Goal: Task Accomplishment & Management: Manage account settings

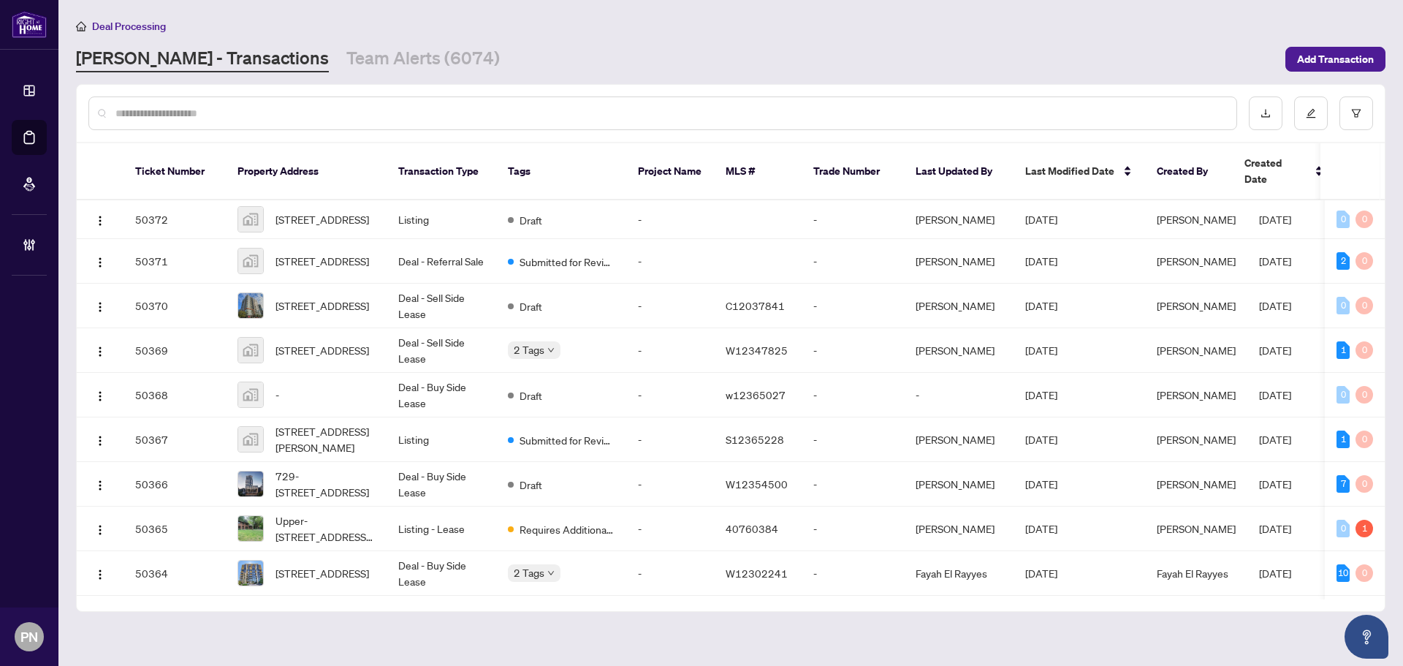
click at [423, 120] on input "text" at bounding box center [669, 113] width 1109 height 16
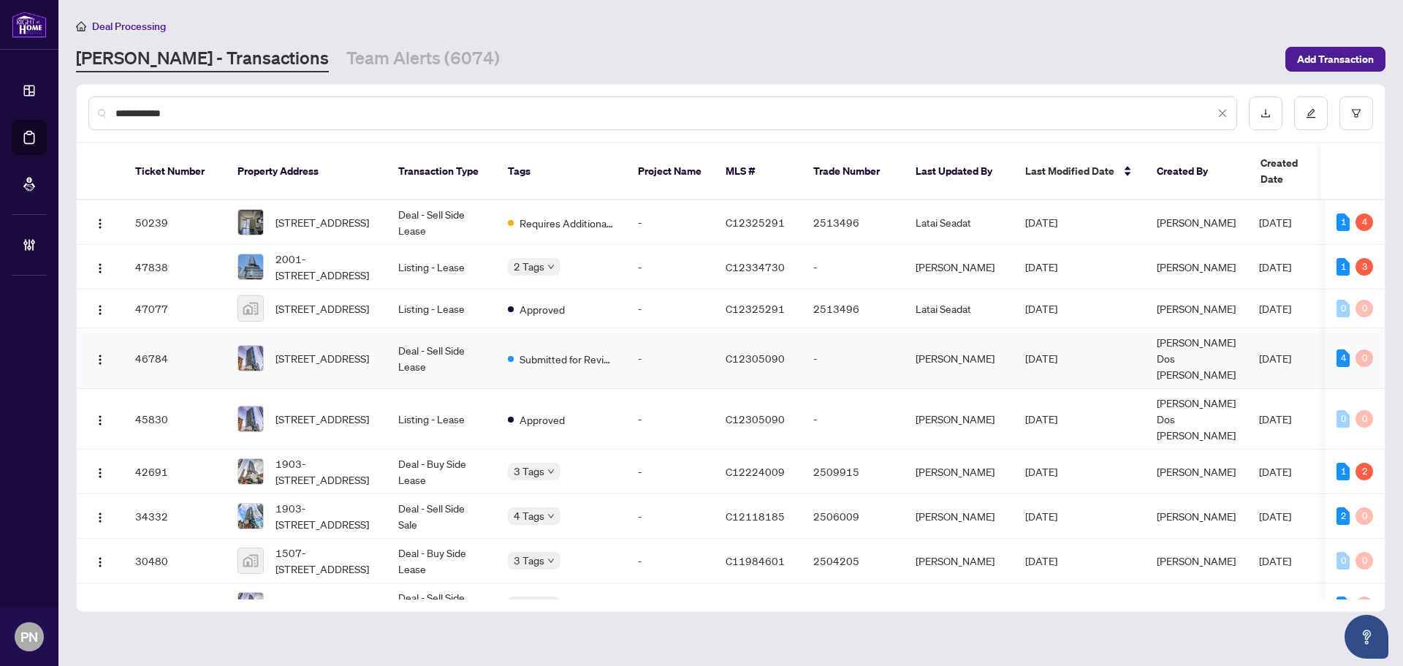
type input "**********"
click at [470, 368] on td "Deal - Sell Side Lease" at bounding box center [442, 358] width 110 height 61
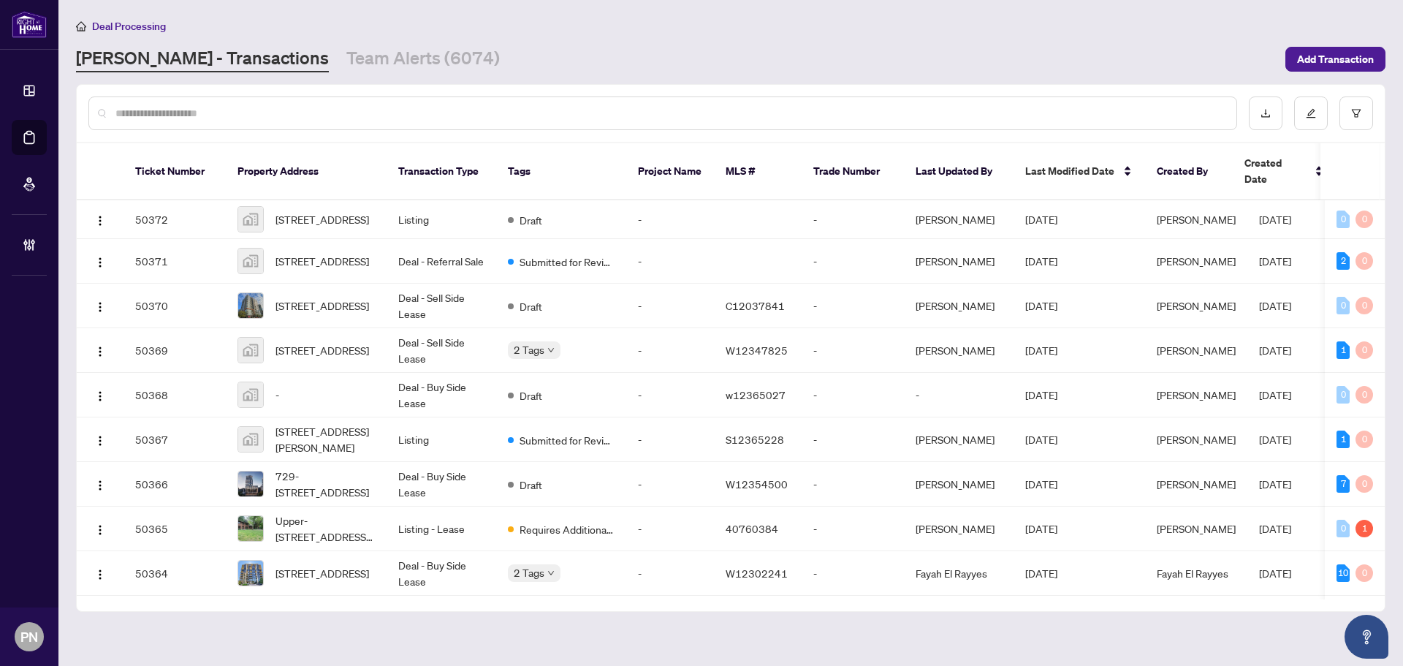
click at [349, 108] on input "text" at bounding box center [669, 113] width 1109 height 16
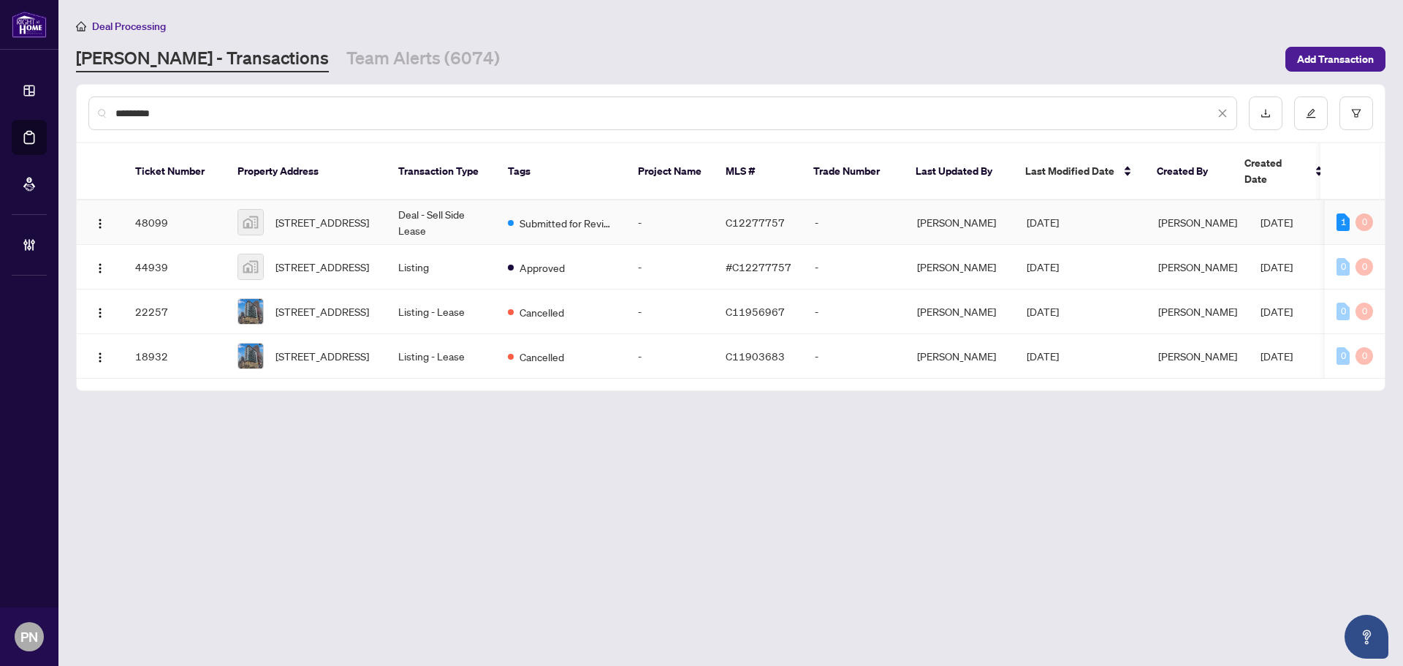
type input "*********"
click at [398, 200] on td "Deal - Sell Side Lease" at bounding box center [442, 222] width 110 height 45
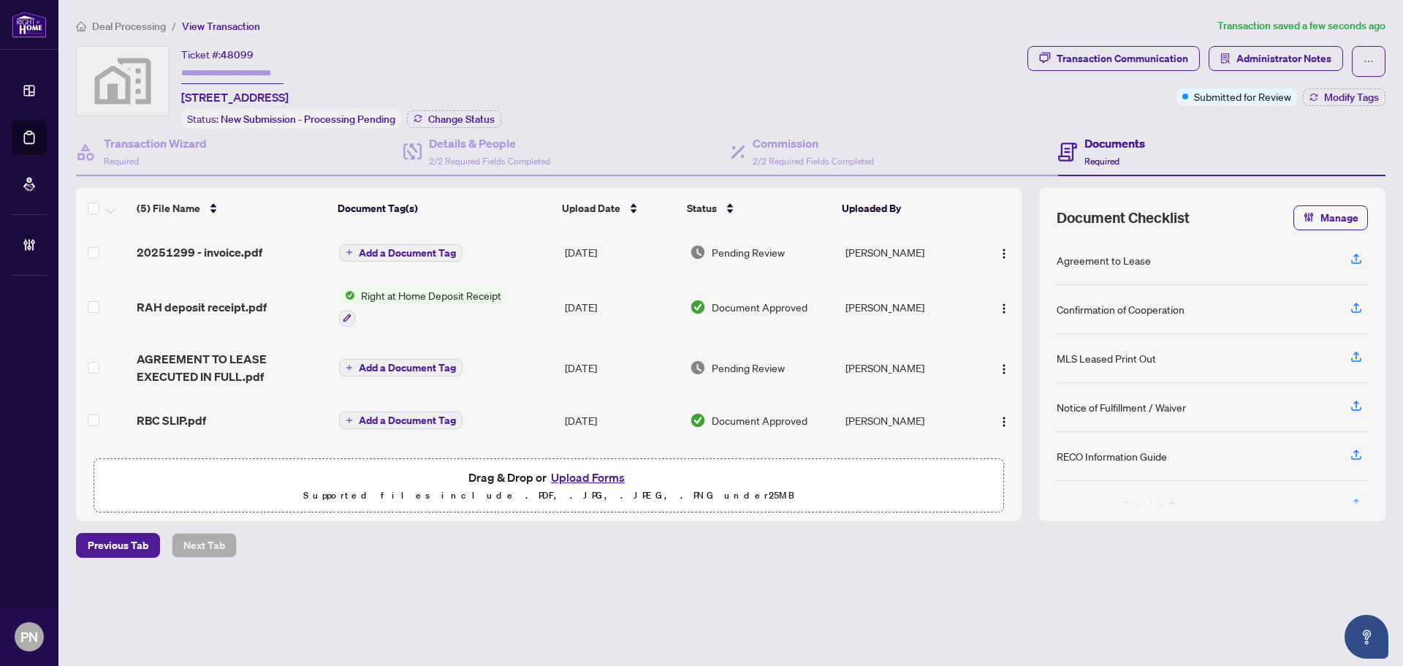
click at [132, 20] on span "Deal Processing" at bounding box center [129, 26] width 74 height 13
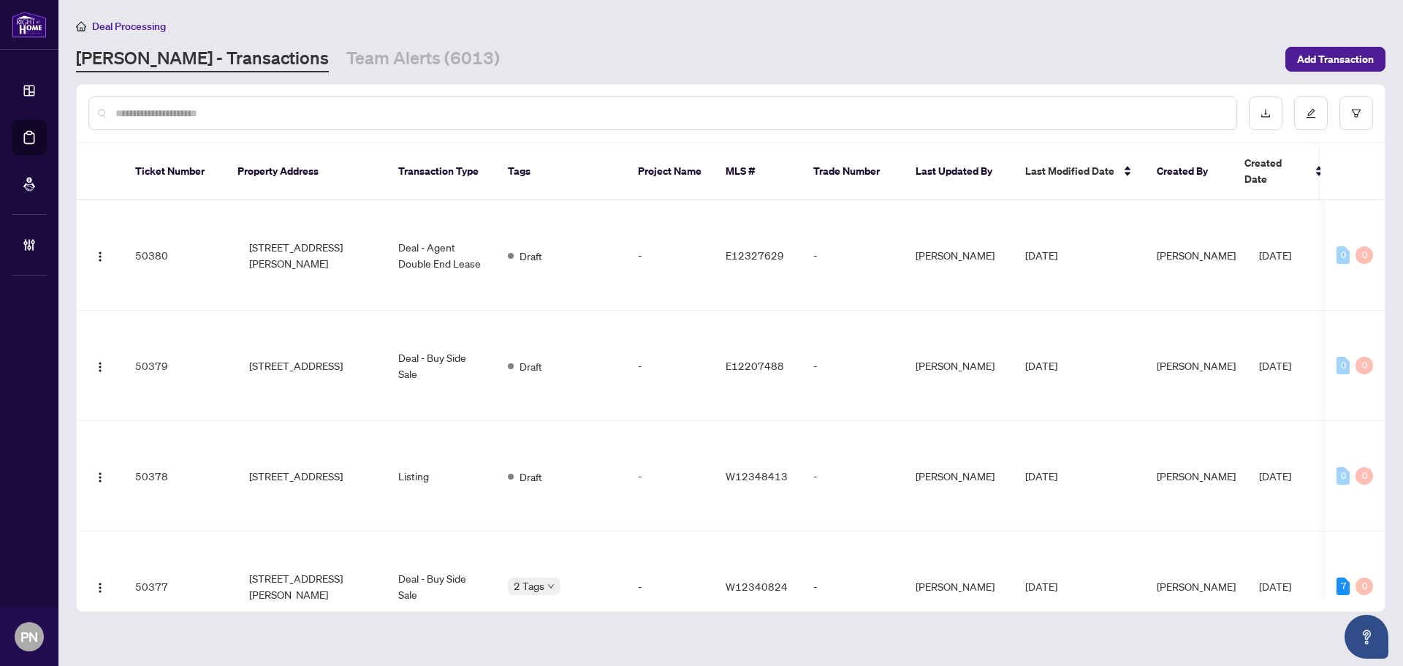
click at [227, 119] on input "text" at bounding box center [669, 113] width 1109 height 16
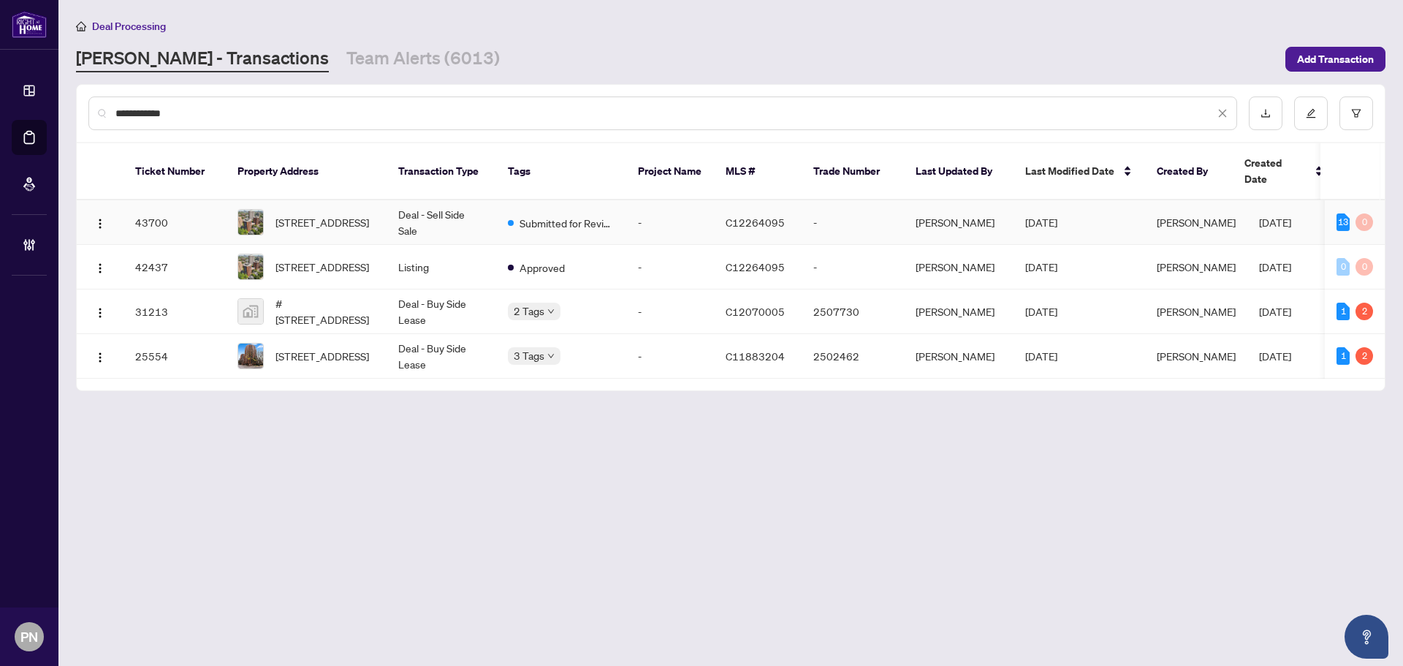
type input "**********"
click at [455, 212] on td "Deal - Sell Side Sale" at bounding box center [442, 222] width 110 height 45
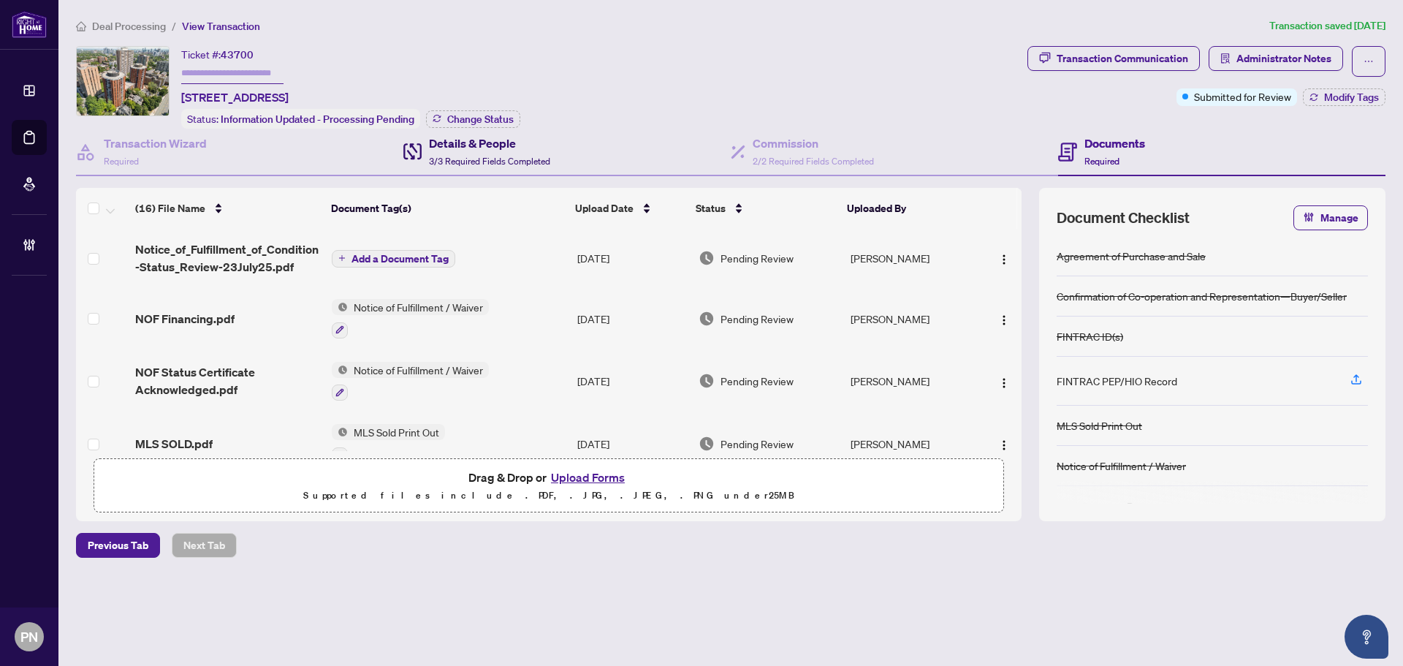
drag, startPoint x: 445, startPoint y: 143, endPoint x: 462, endPoint y: 143, distance: 16.8
click at [445, 143] on h4 "Details & People" at bounding box center [489, 143] width 121 height 18
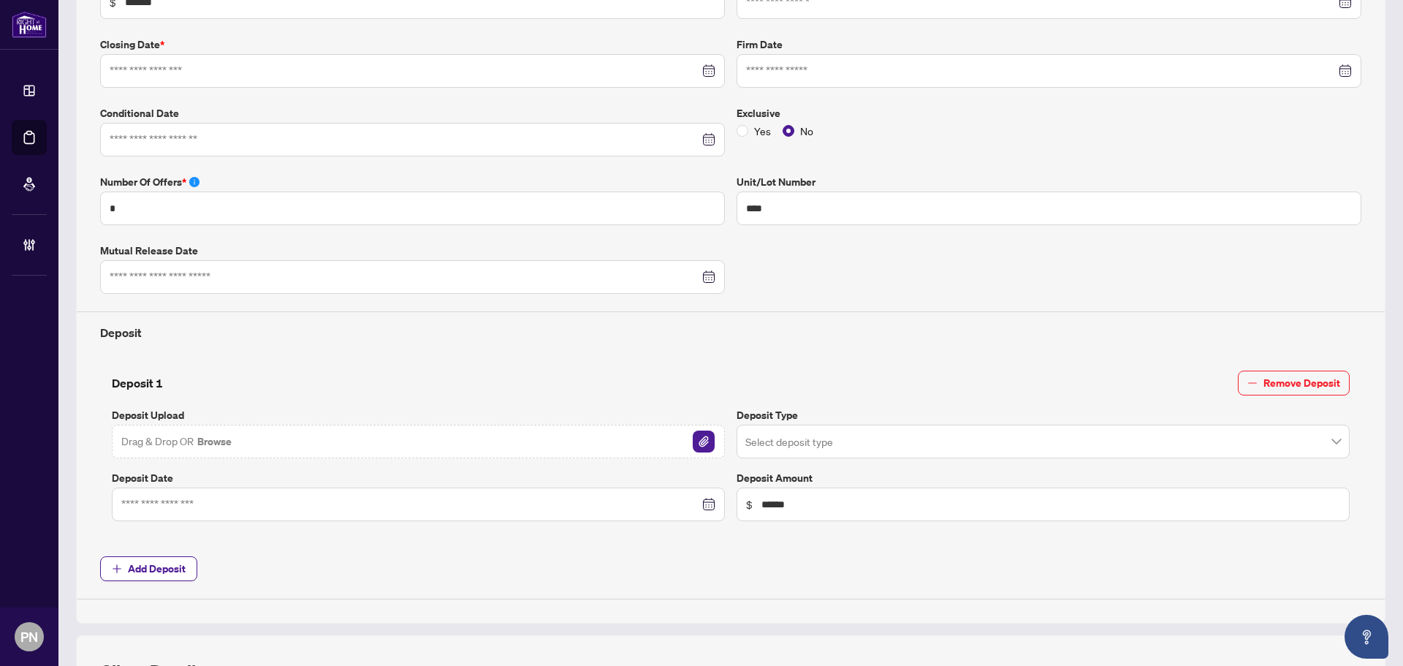
type input "**********"
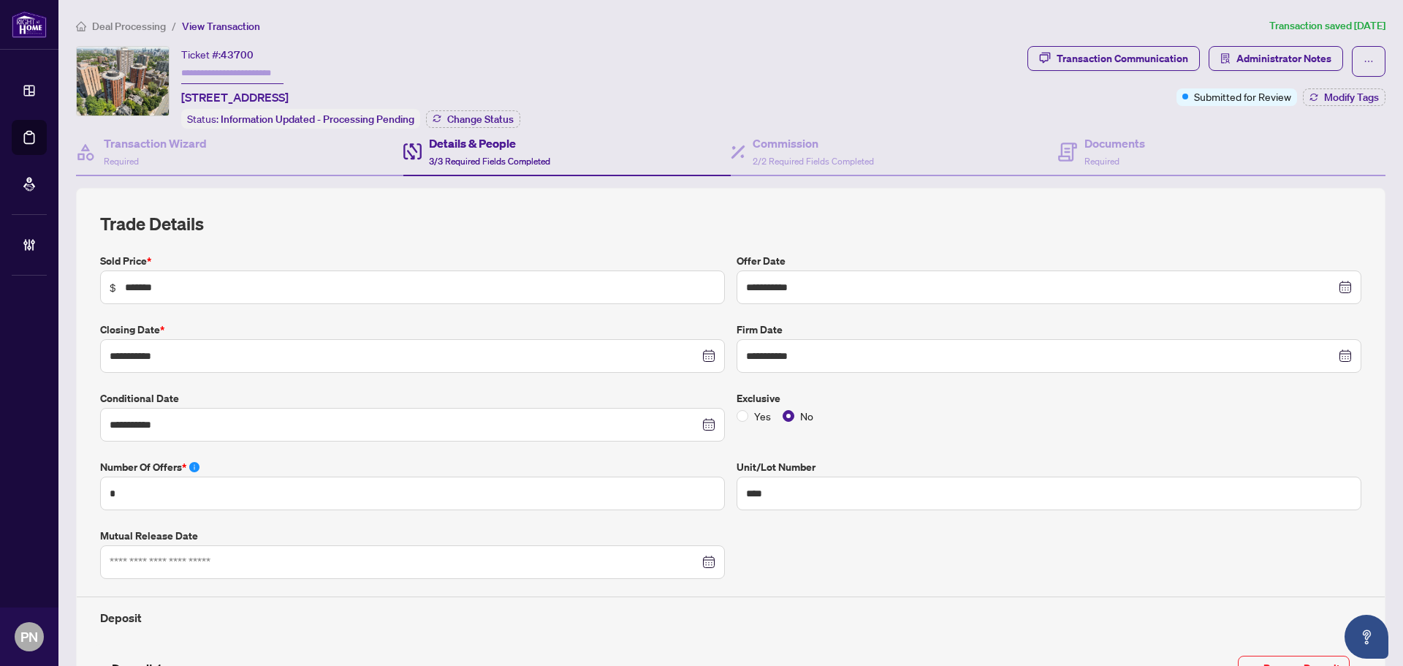
click at [119, 28] on span "Deal Processing" at bounding box center [129, 26] width 74 height 13
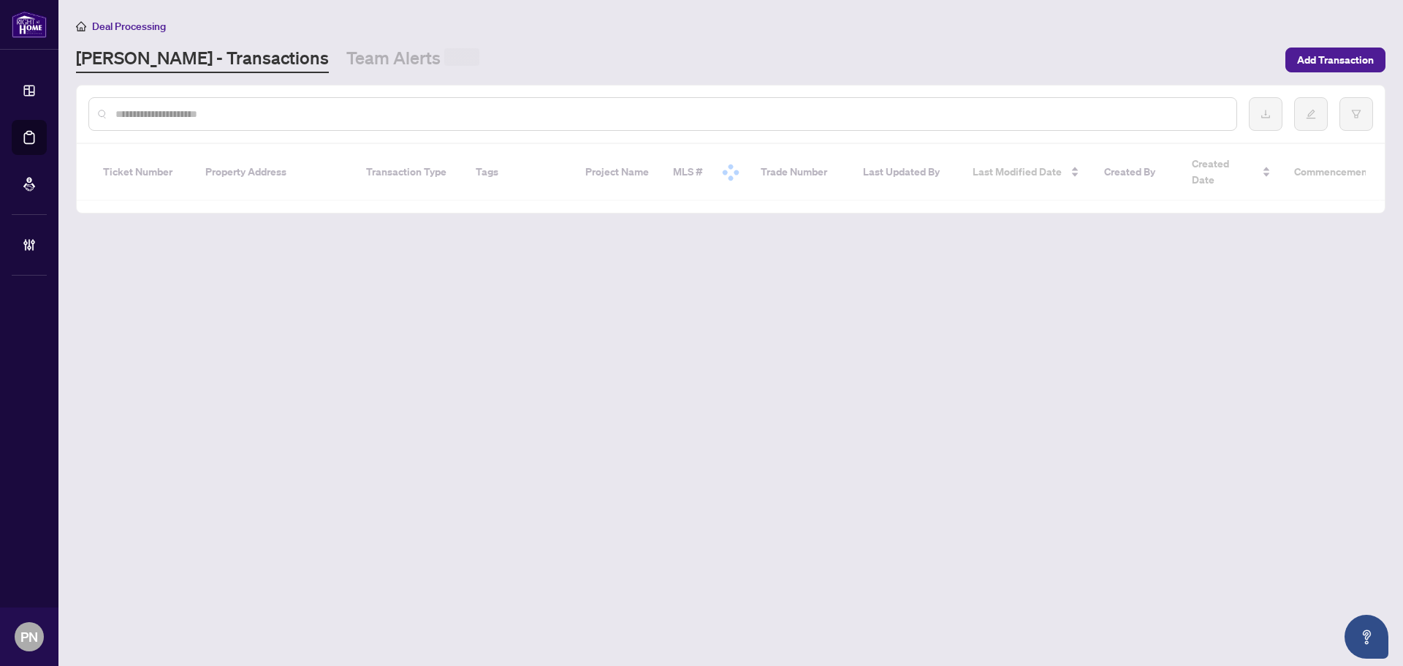
click at [259, 114] on input "text" at bounding box center [669, 114] width 1109 height 16
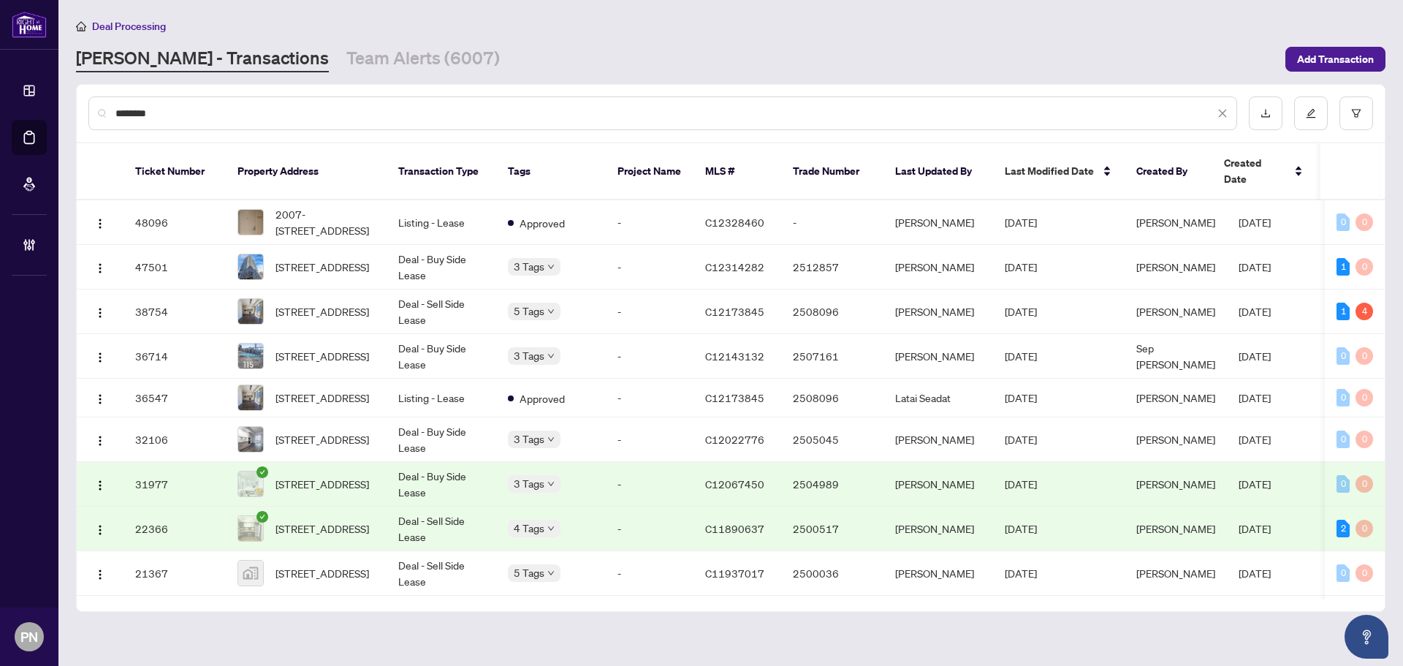
click at [432, 108] on input "********" at bounding box center [664, 113] width 1099 height 16
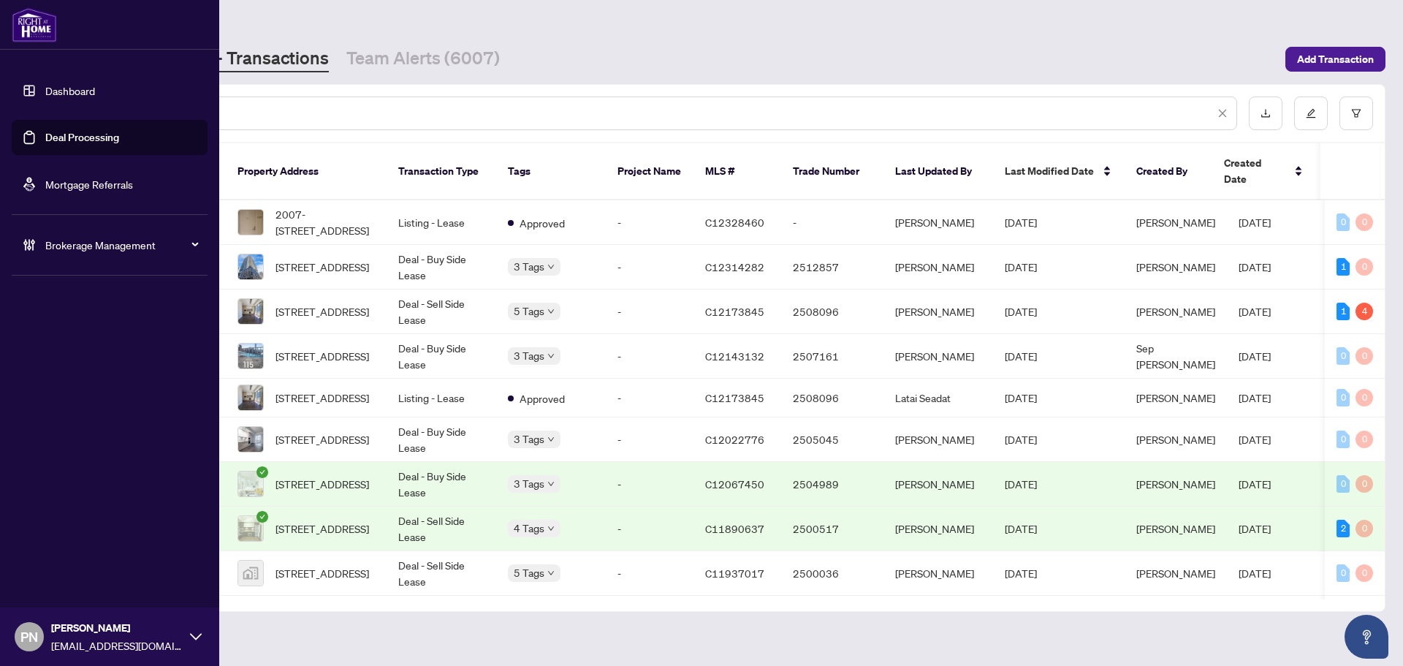
drag, startPoint x: 258, startPoint y: 113, endPoint x: 0, endPoint y: 95, distance: 258.6
click at [0, 96] on div "Dashboard Deal Processing Mortgage Referrals Brokerage Management PN Paula Nguy…" at bounding box center [701, 333] width 1403 height 666
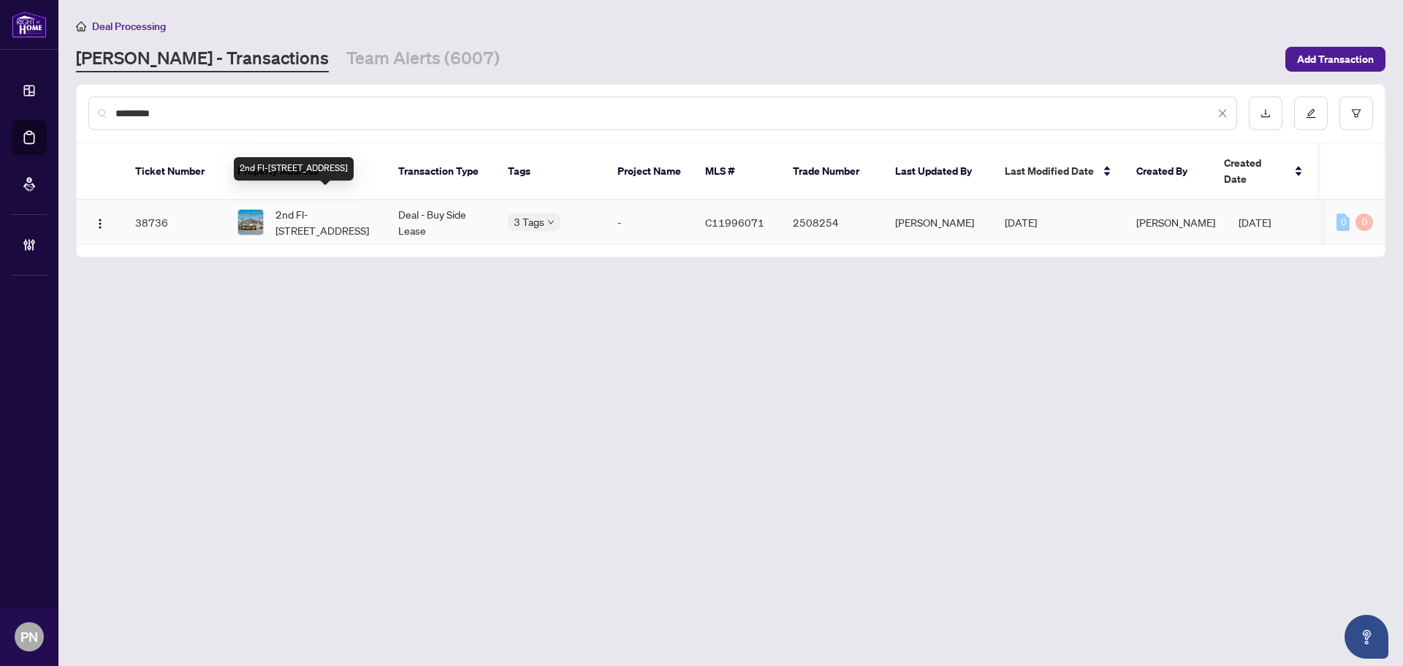
type input "*********"
click at [359, 211] on span "2nd Fl-224 Queen St, Toronto, Ontario M5V 1Z6, Canada" at bounding box center [325, 222] width 99 height 32
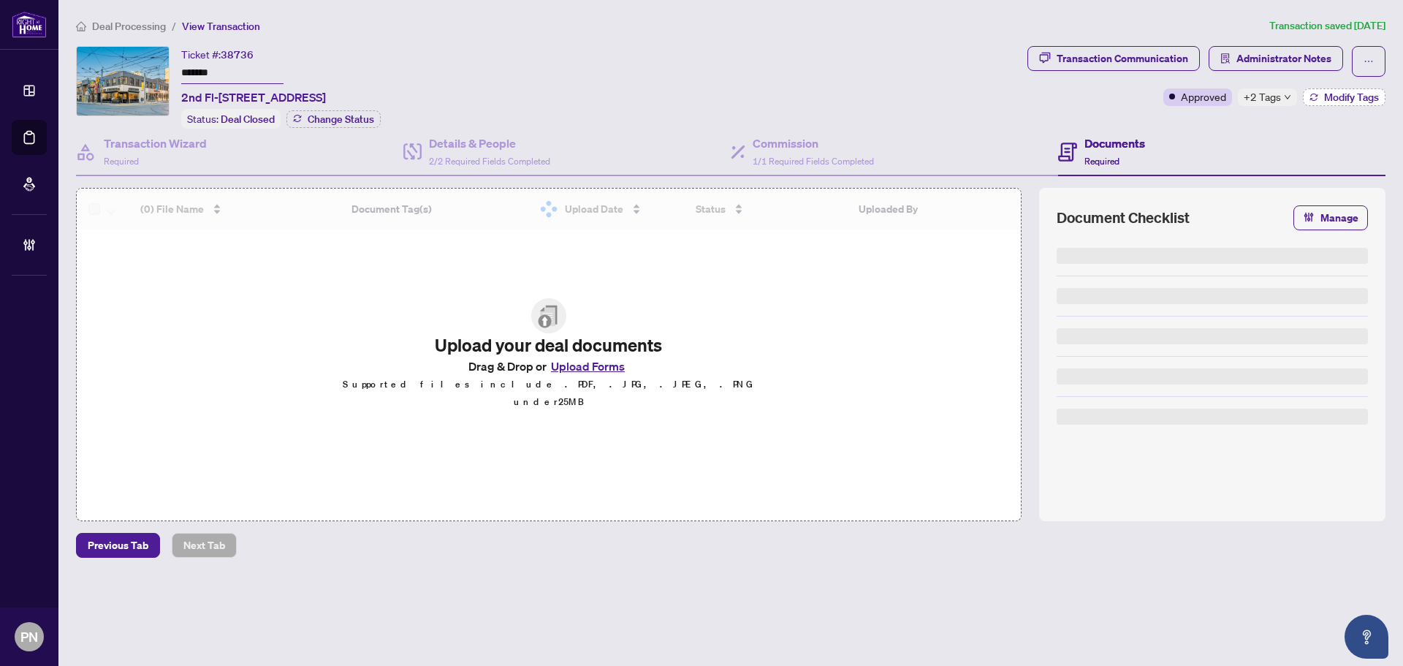
click at [1324, 99] on span "Modify Tags" at bounding box center [1351, 97] width 55 height 10
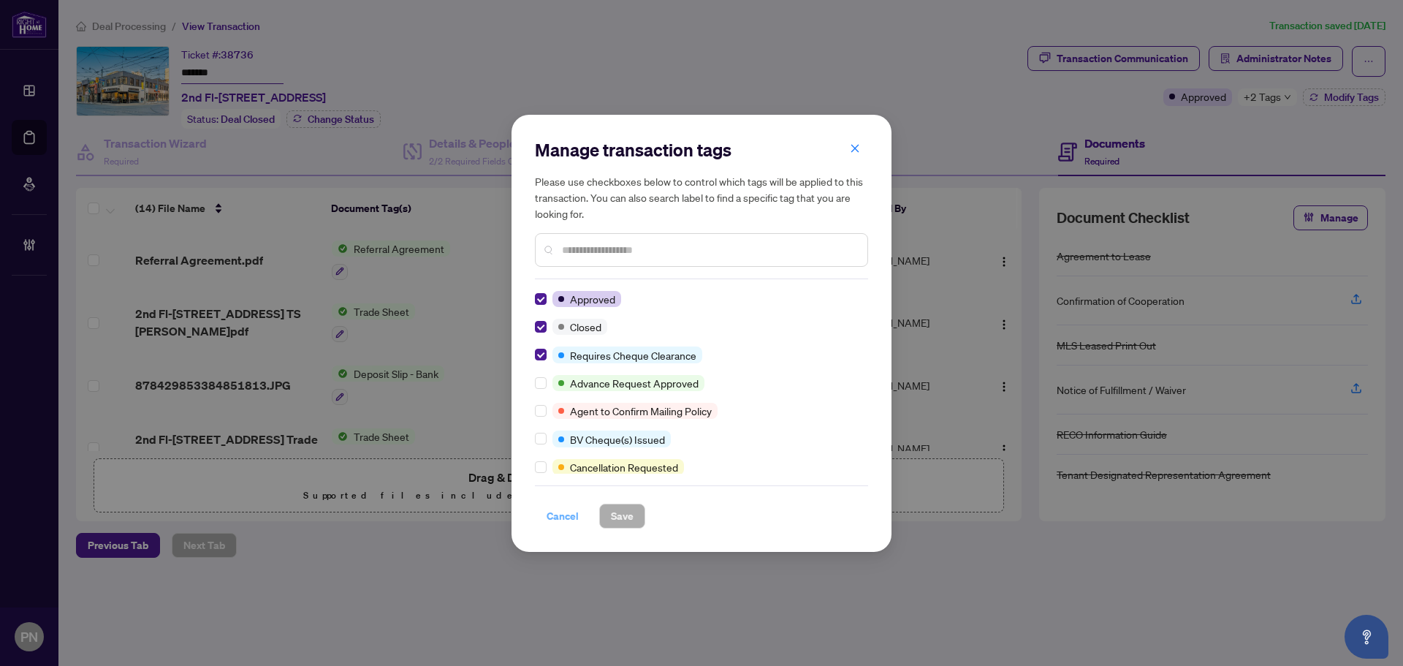
click at [560, 516] on span "Cancel" at bounding box center [563, 515] width 32 height 23
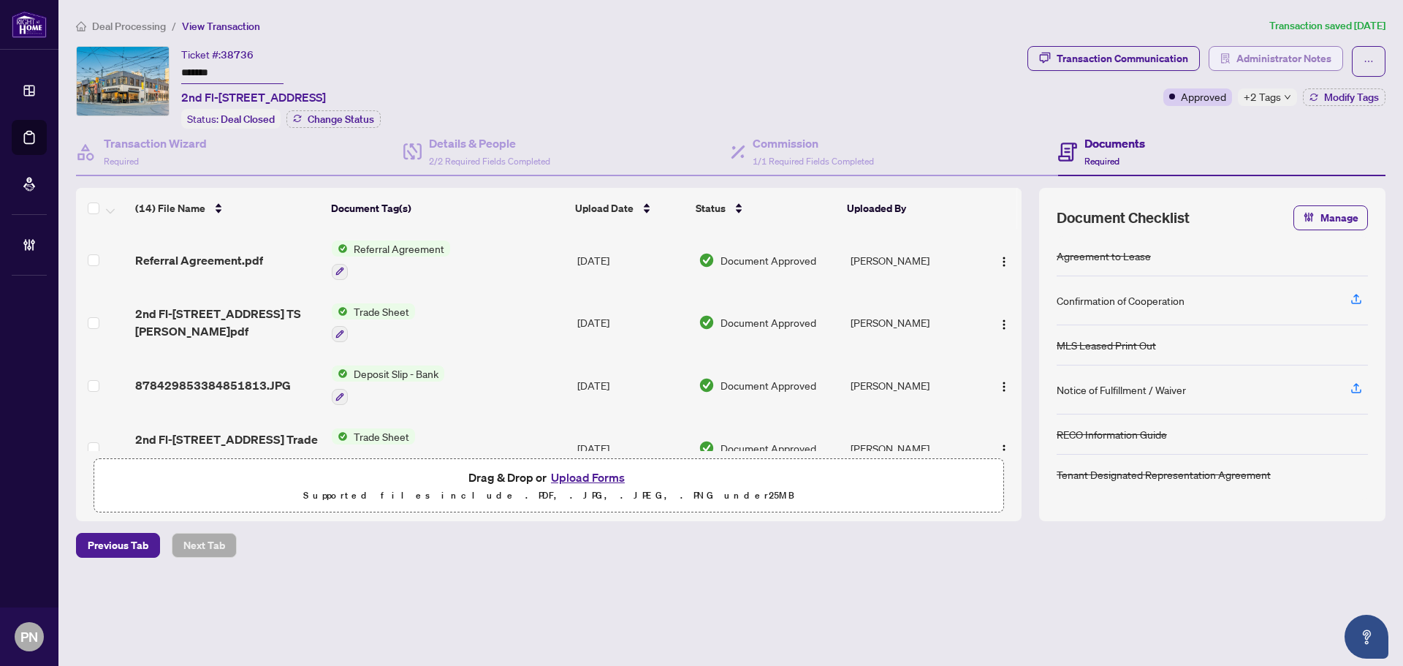
click at [1270, 49] on span "Administrator Notes" at bounding box center [1284, 58] width 95 height 23
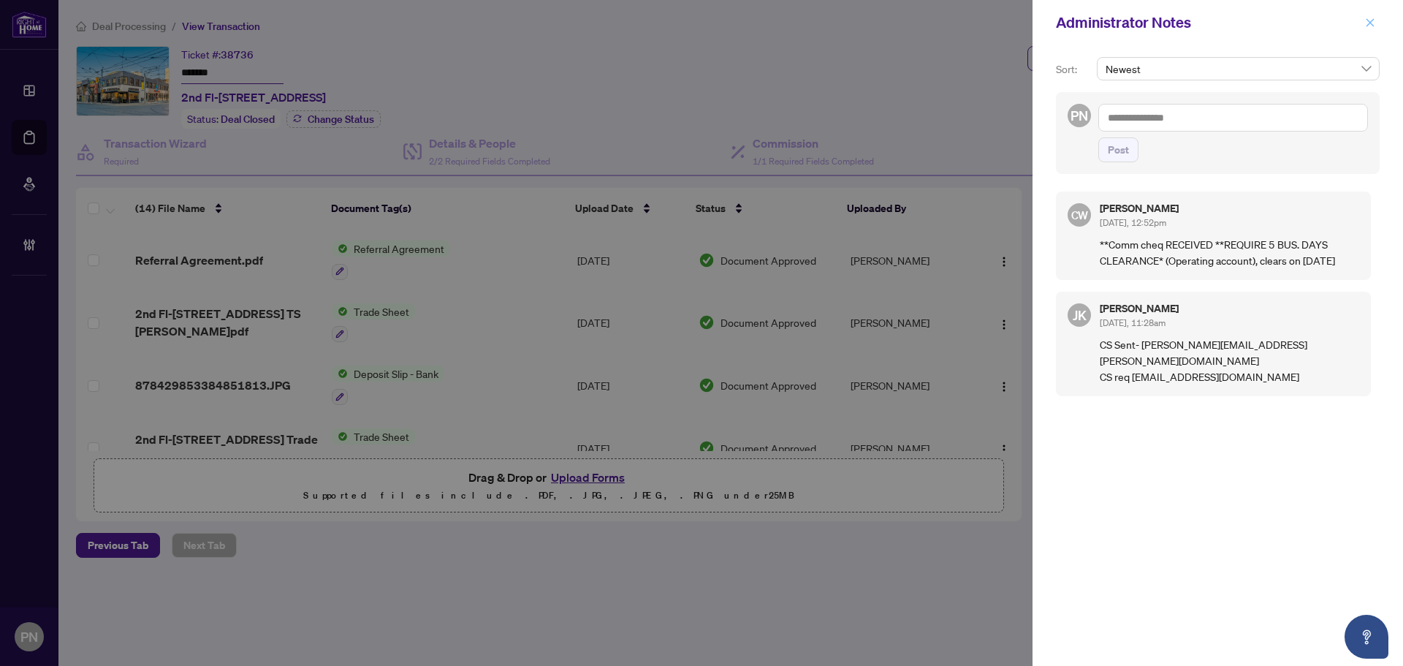
click at [1370, 21] on icon "close" at bounding box center [1370, 23] width 10 height 10
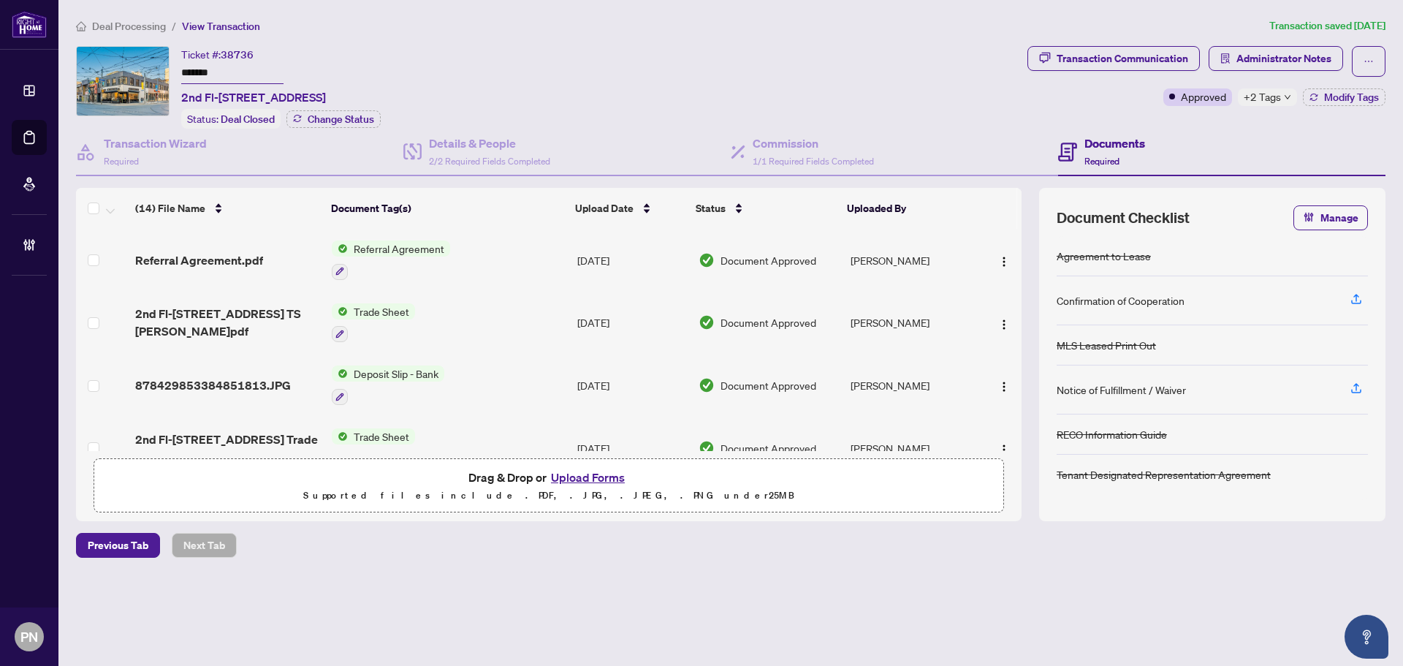
click at [135, 24] on span "Deal Processing" at bounding box center [129, 26] width 74 height 13
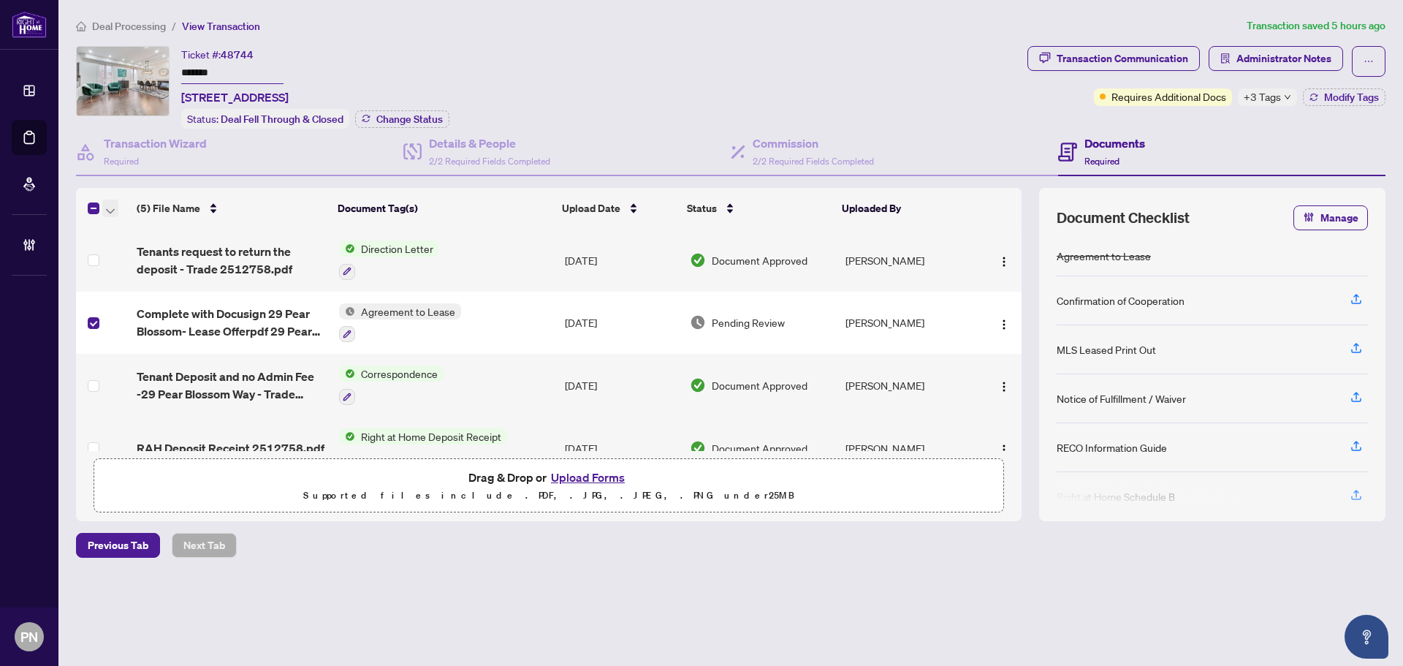
click at [108, 208] on icon "button" at bounding box center [110, 211] width 9 height 6
click at [122, 236] on span "Open Selected in New Tab(s)" at bounding box center [179, 232] width 130 height 16
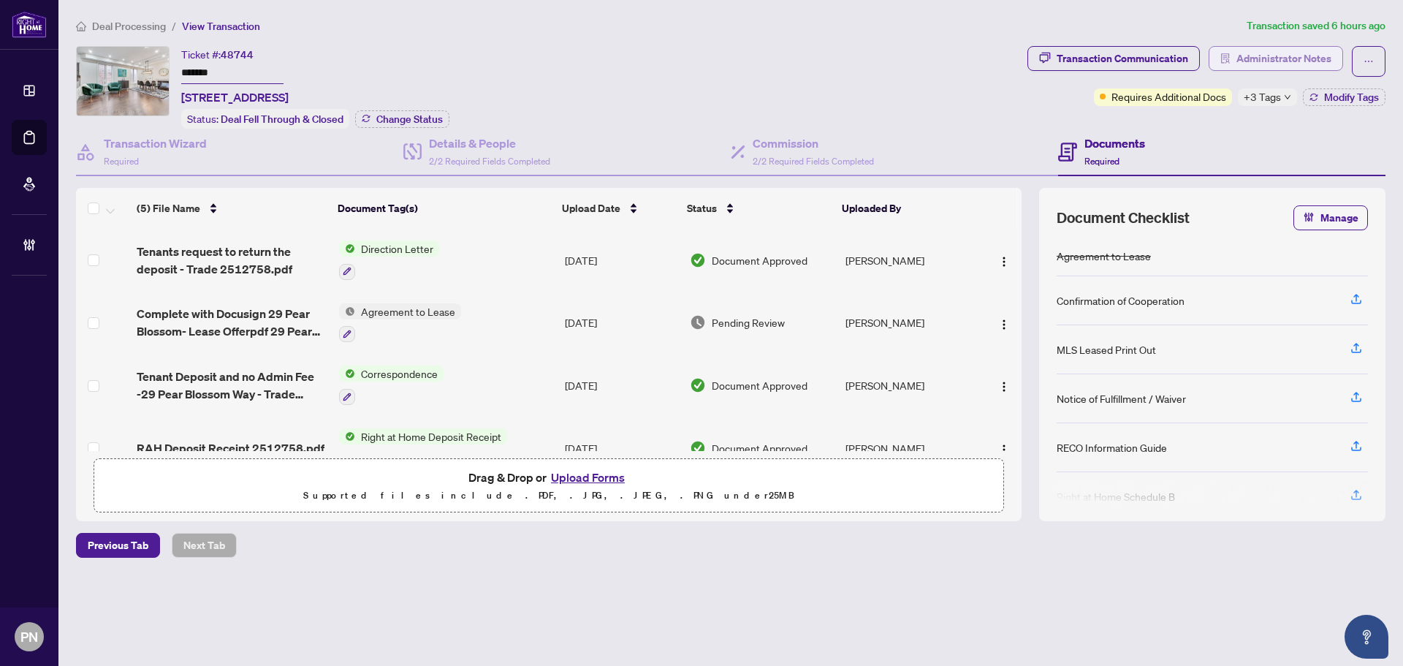
click at [1254, 60] on span "Administrator Notes" at bounding box center [1284, 58] width 95 height 23
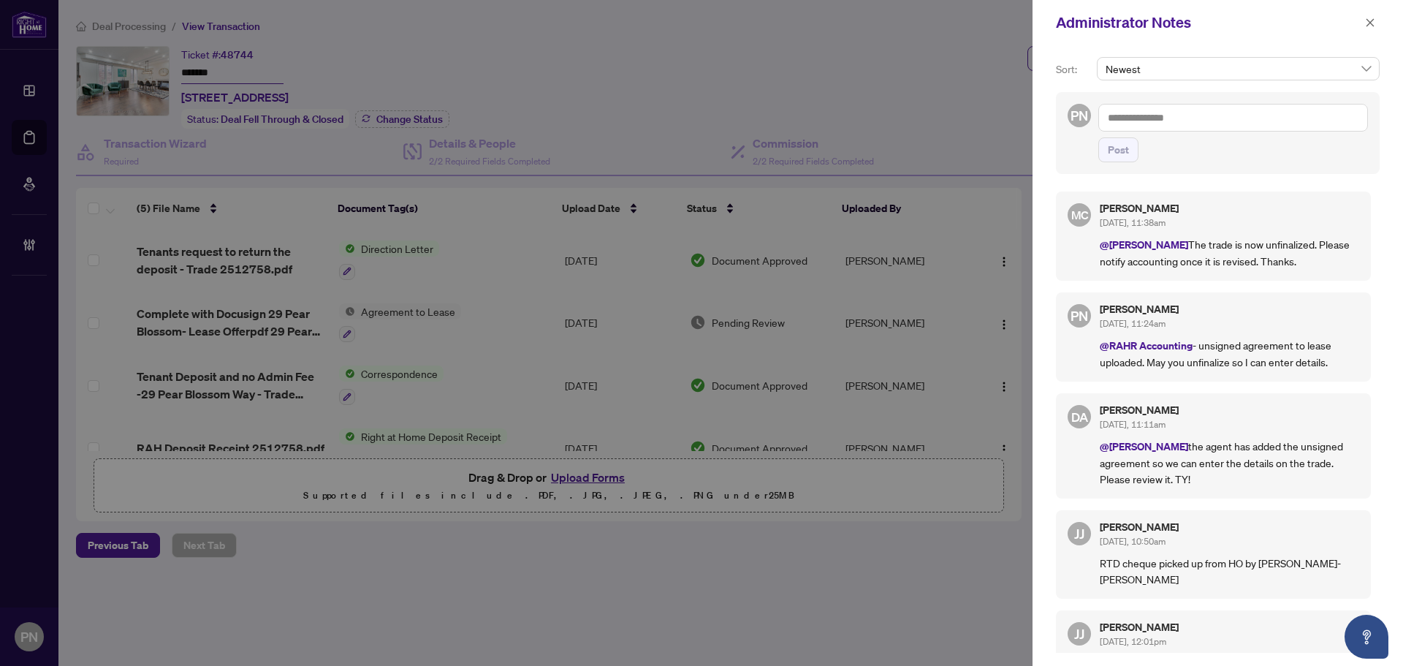
scroll to position [146, 0]
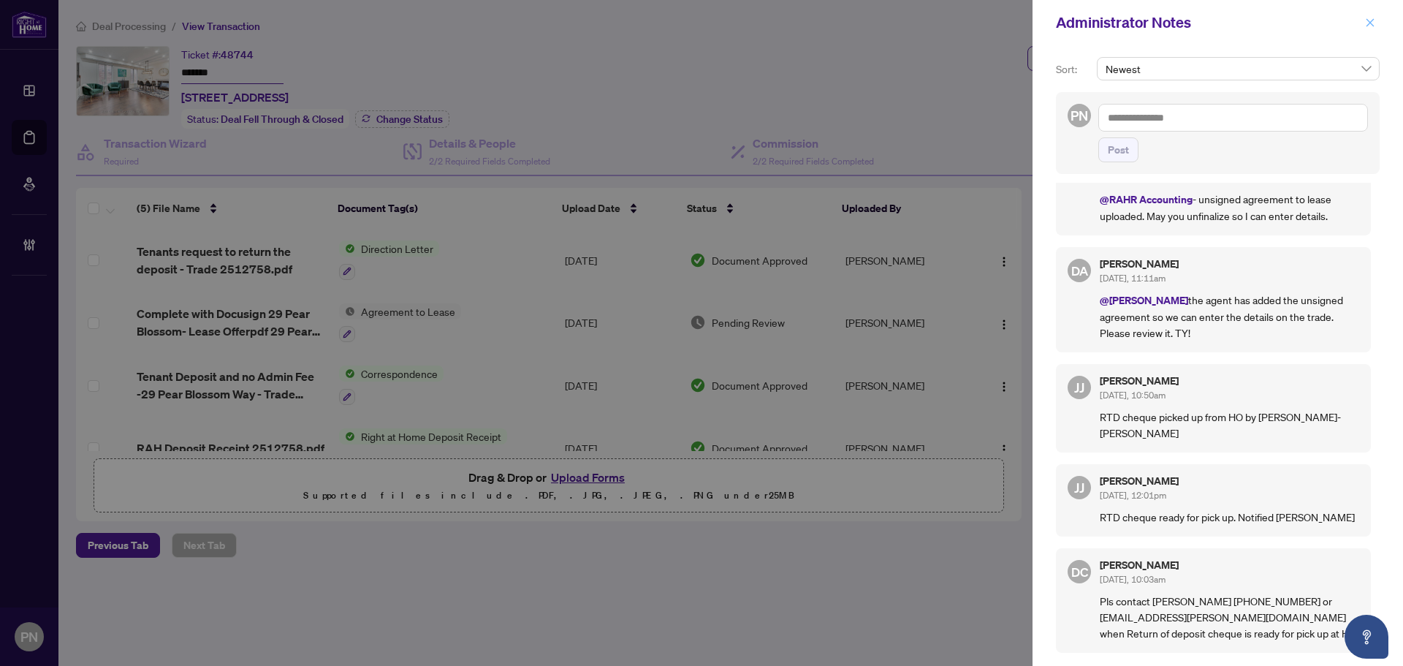
click at [1370, 23] on icon "close" at bounding box center [1371, 22] width 8 height 8
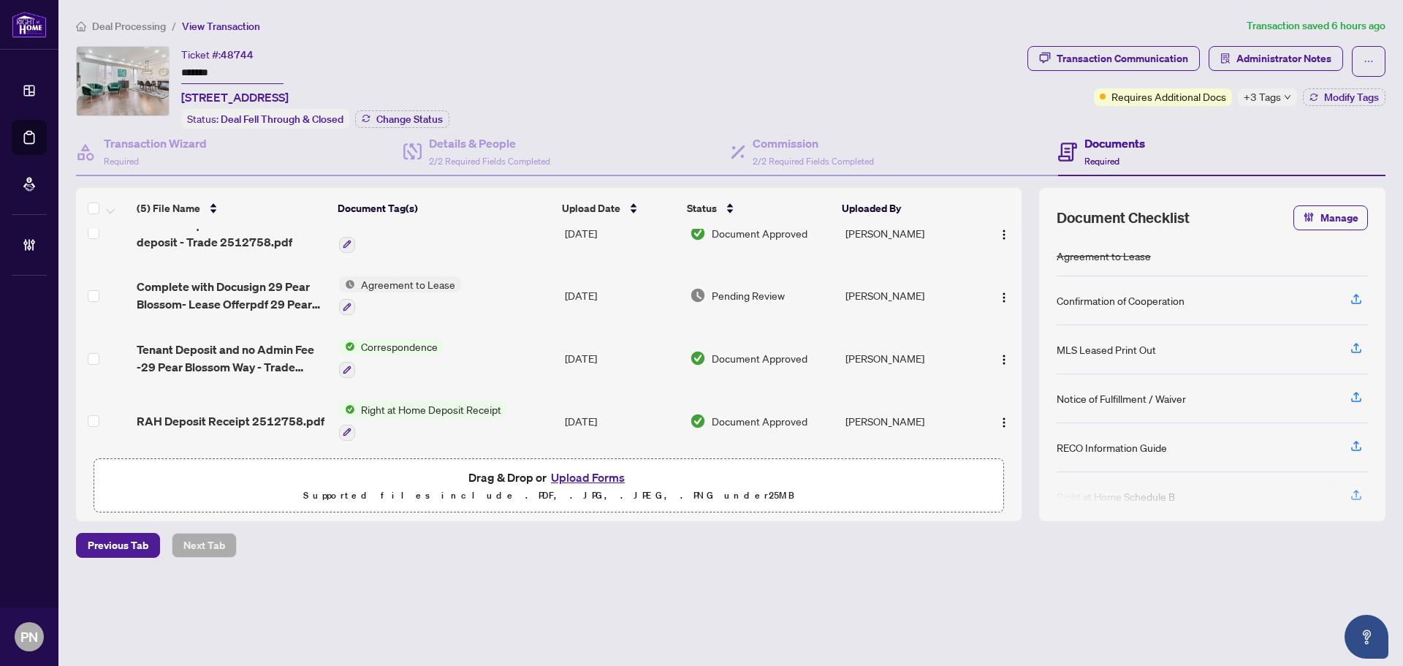
scroll to position [0, 0]
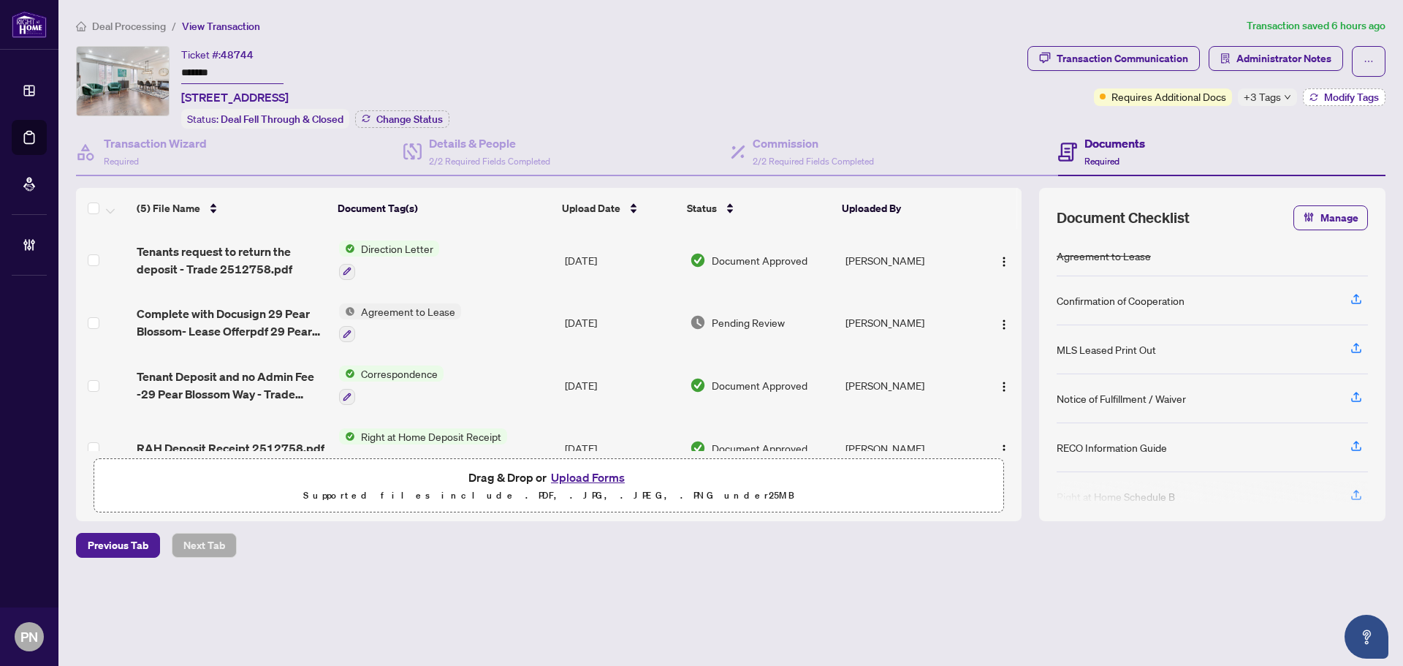
click at [1340, 92] on span "Modify Tags" at bounding box center [1351, 97] width 55 height 10
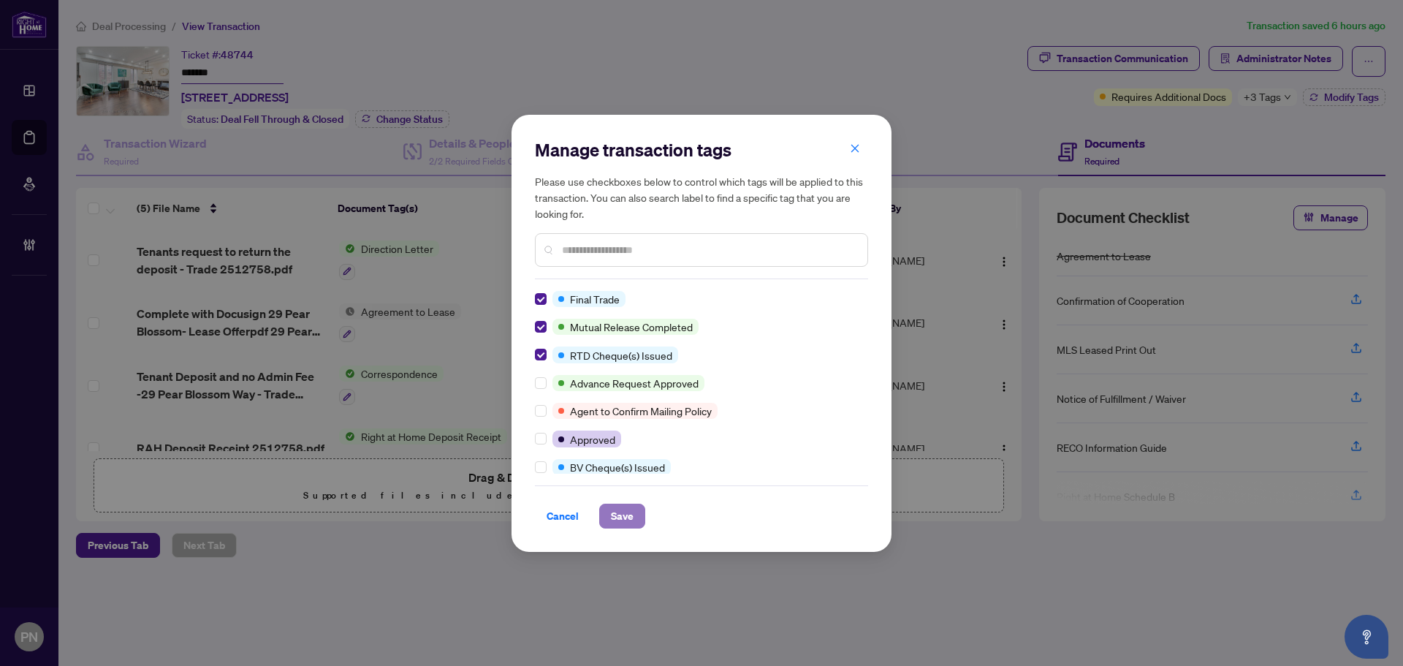
click at [628, 524] on span "Save" at bounding box center [622, 515] width 23 height 23
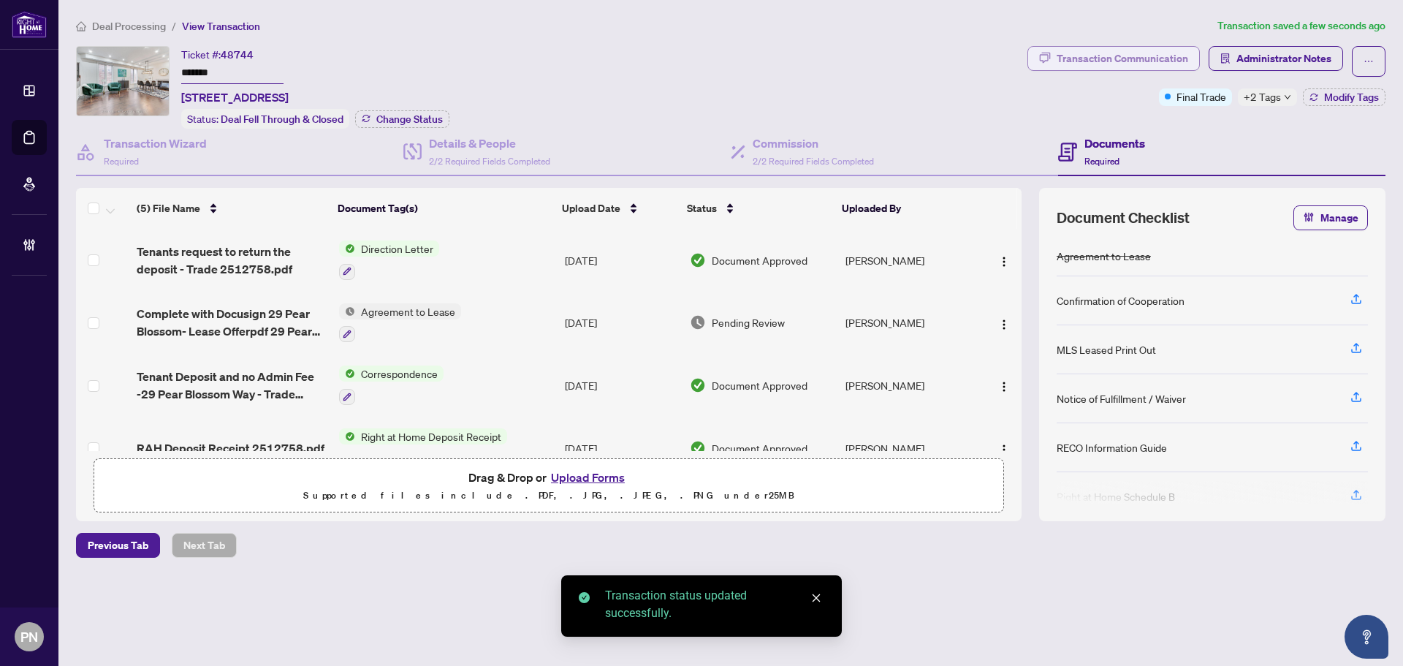
drag, startPoint x: 1173, startPoint y: 70, endPoint x: 1176, endPoint y: 59, distance: 11.3
click at [1171, 69] on span "Transaction Communication" at bounding box center [1114, 61] width 172 height 31
click at [1185, 56] on div "Transaction Communication" at bounding box center [1123, 58] width 132 height 23
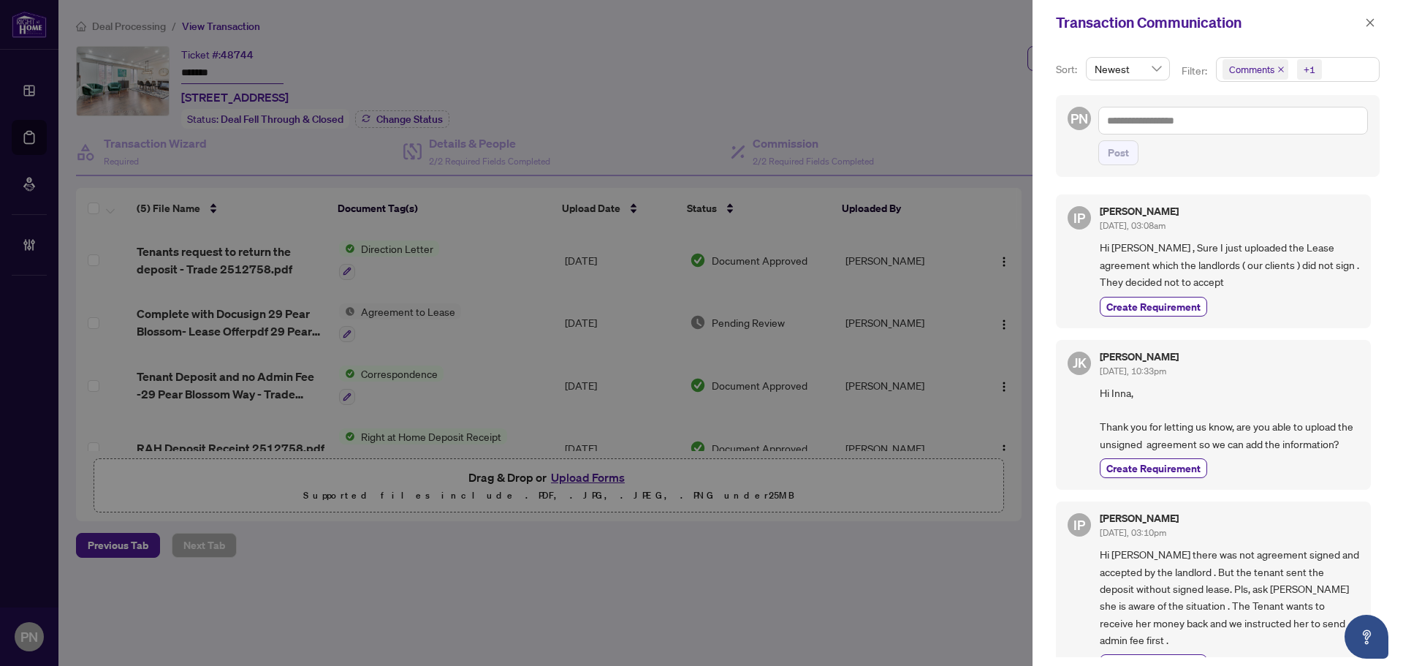
click at [1282, 69] on icon "close" at bounding box center [1280, 69] width 7 height 7
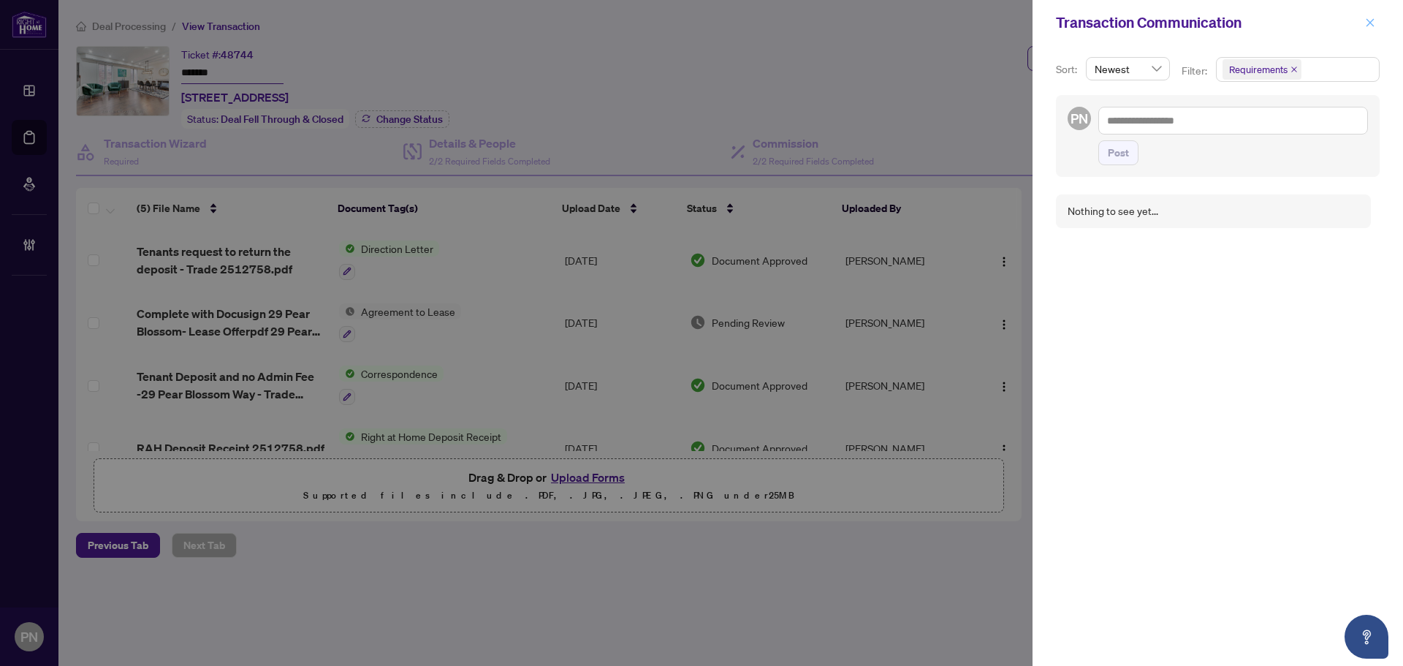
click at [1378, 15] on div "Transaction Communication" at bounding box center [1218, 22] width 371 height 45
click at [1378, 20] on button "button" at bounding box center [1370, 23] width 19 height 18
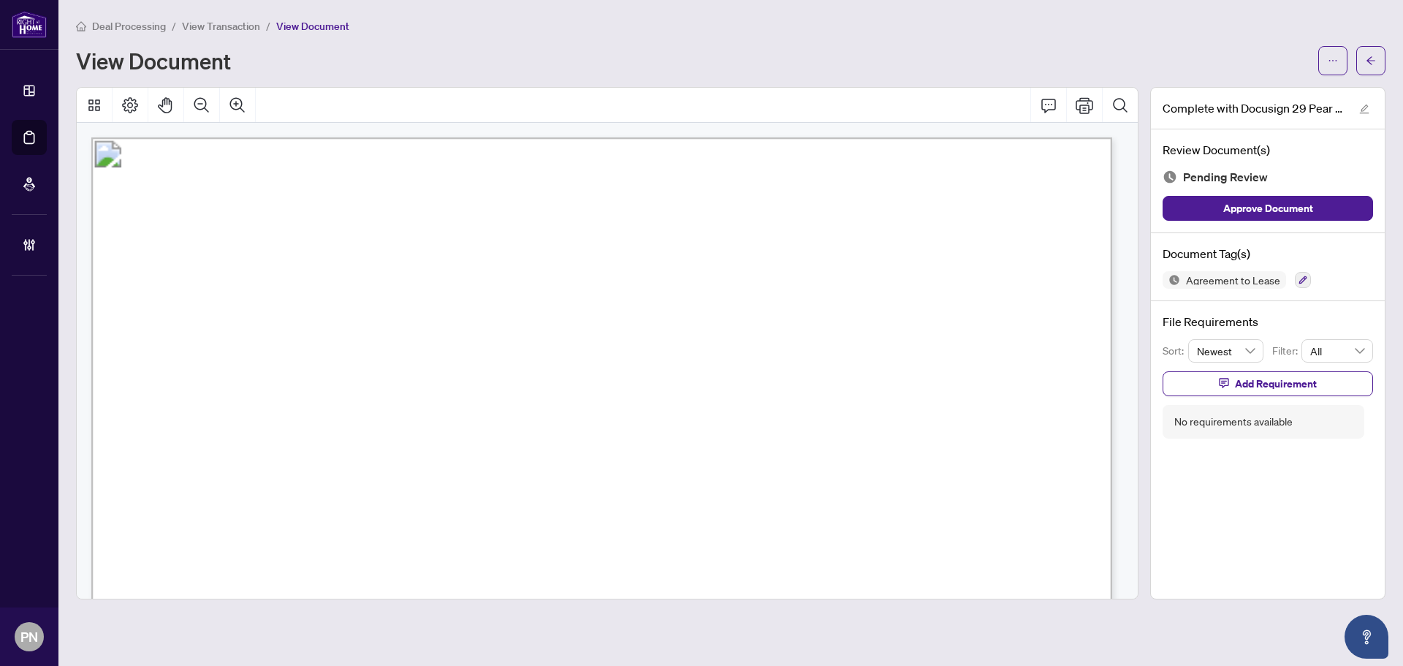
drag, startPoint x: 890, startPoint y: 352, endPoint x: 817, endPoint y: 183, distance: 183.3
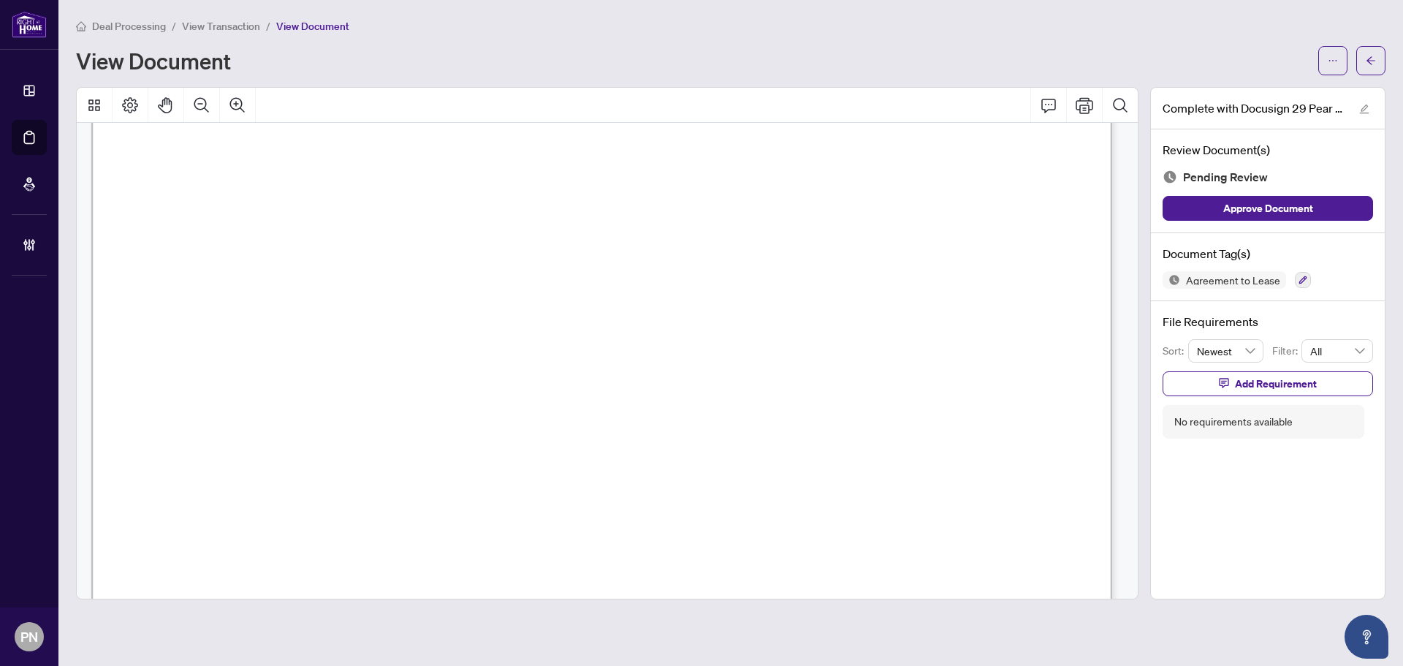
scroll to position [146, 0]
drag, startPoint x: 436, startPoint y: 264, endPoint x: 634, endPoint y: 183, distance: 214.0
click at [436, 264] on span "...............................................................................…" at bounding box center [683, 270] width 713 height 13
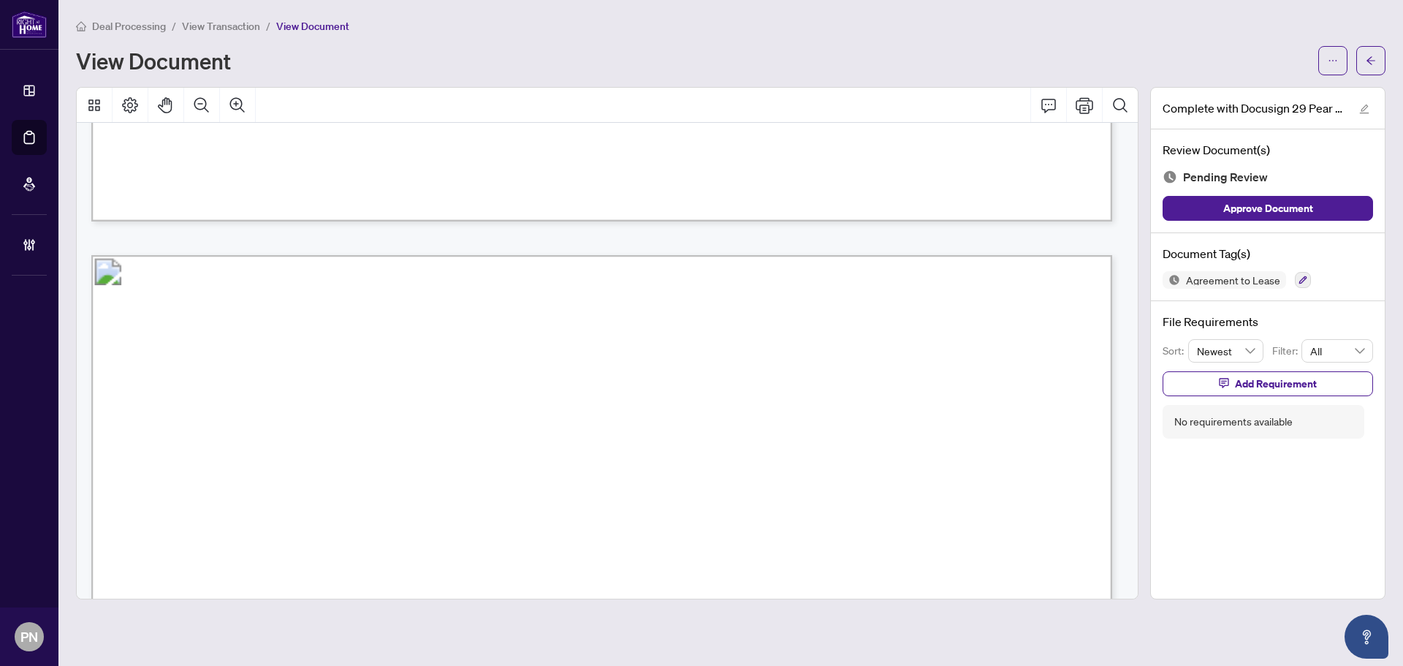
scroll to position [3216, 0]
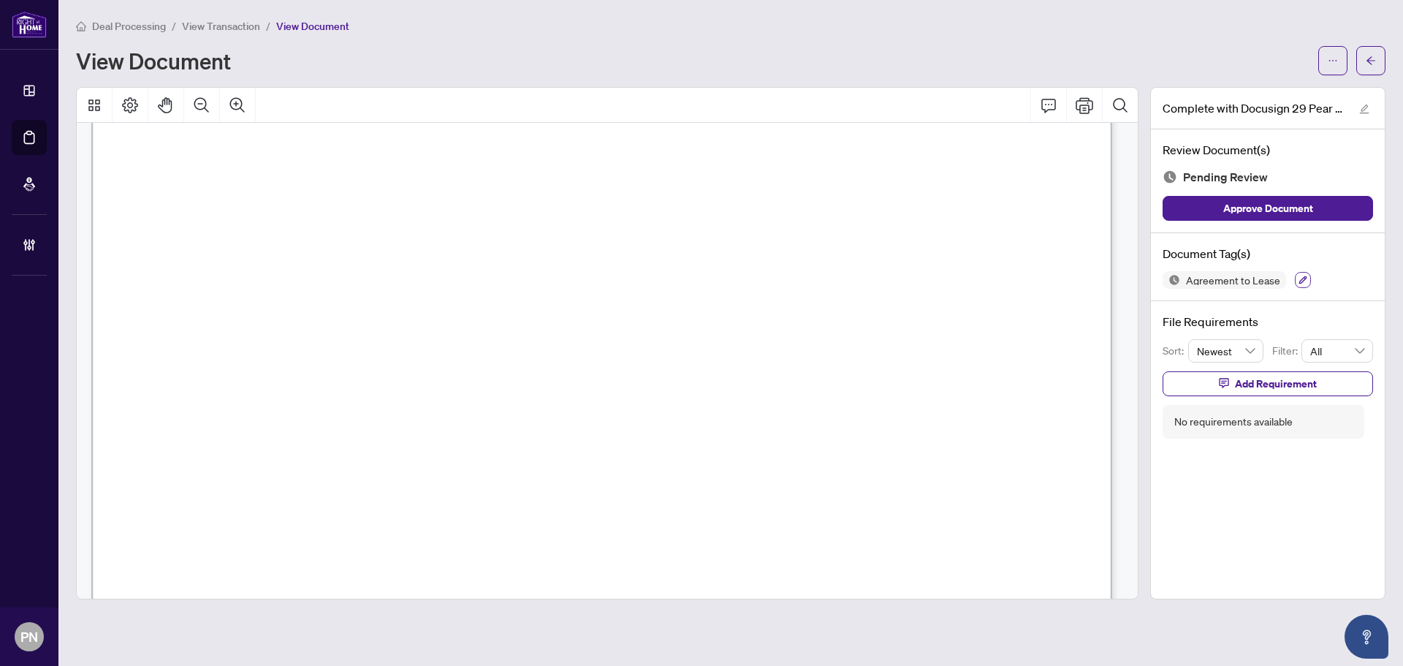
click at [1300, 281] on icon "button" at bounding box center [1303, 280] width 8 height 8
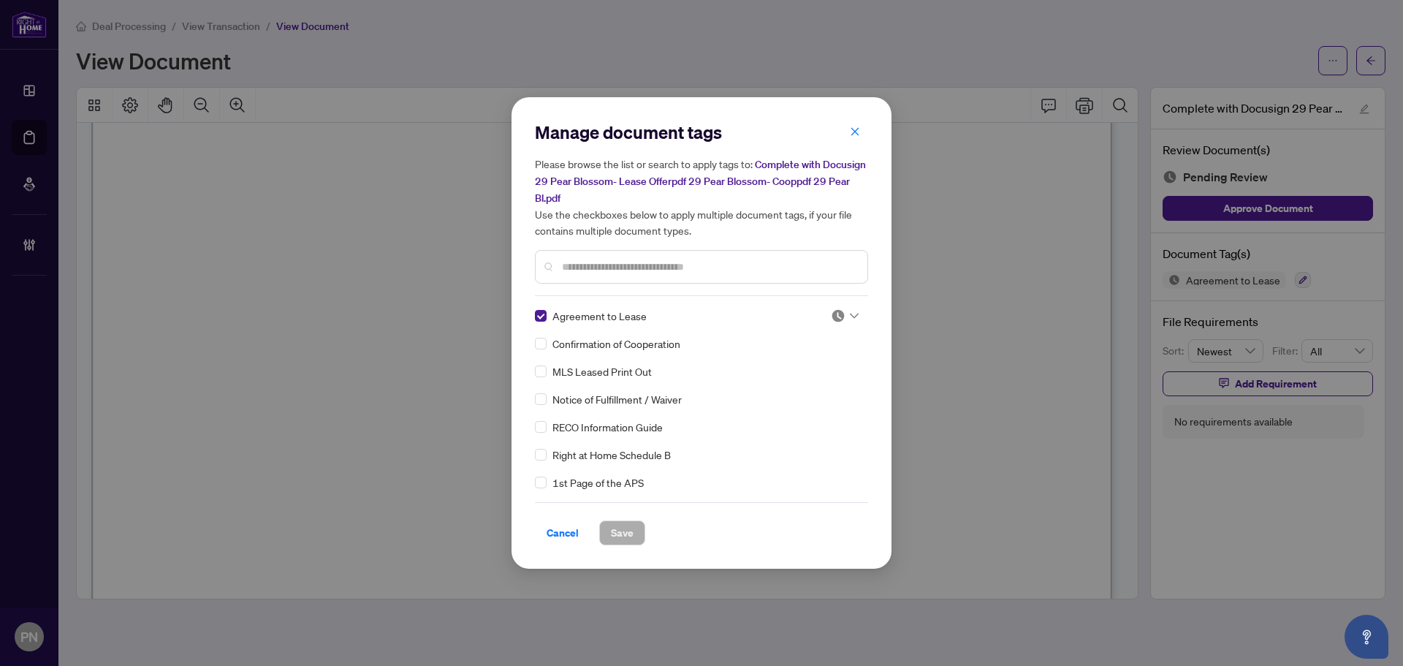
click at [835, 311] on img at bounding box center [838, 315] width 15 height 15
drag, startPoint x: 807, startPoint y: 387, endPoint x: 694, endPoint y: 482, distance: 148.3
click at [806, 387] on div "Approved" at bounding box center [797, 387] width 94 height 16
click at [641, 528] on button "Save" at bounding box center [622, 532] width 46 height 25
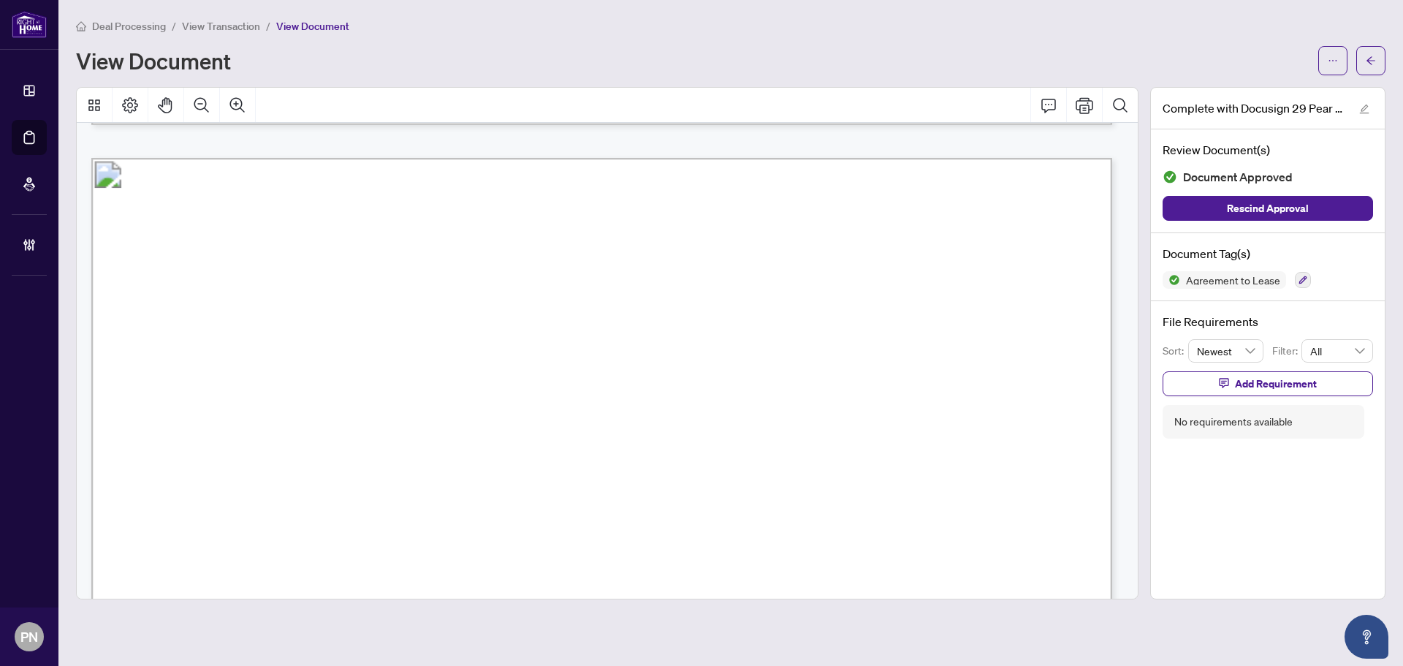
scroll to position [11711, 0]
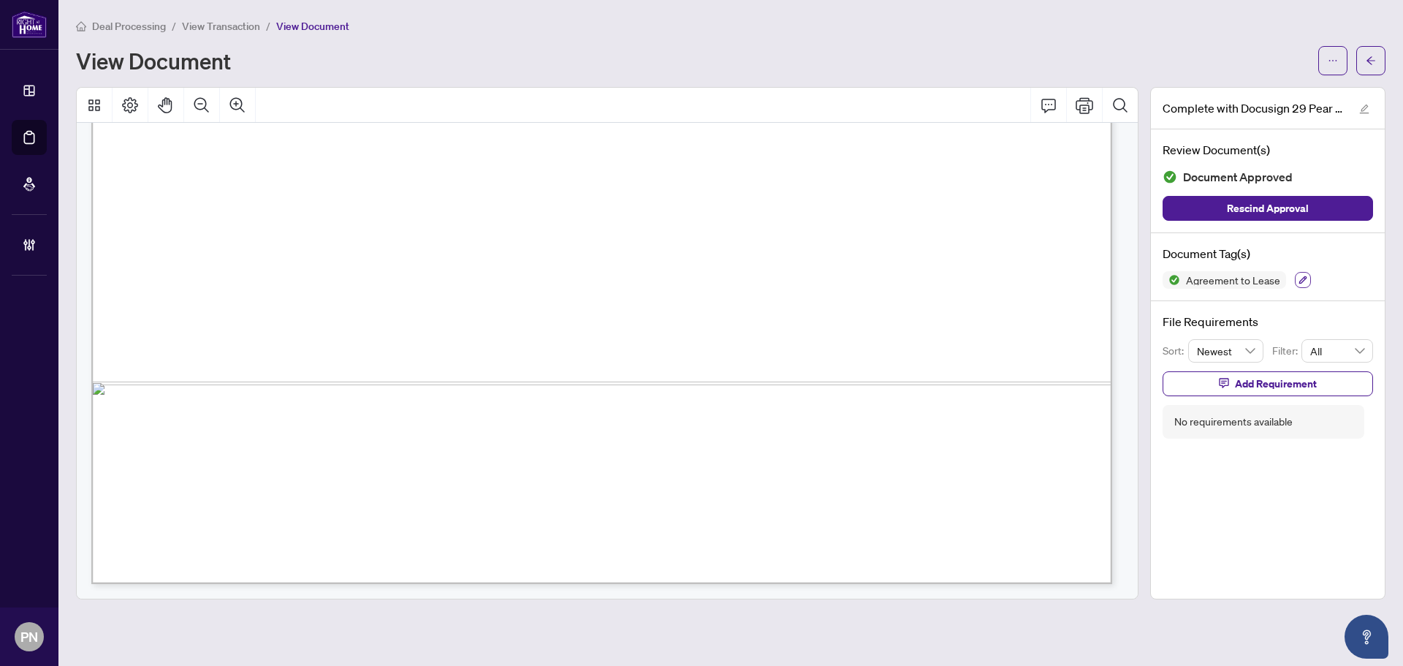
click at [1300, 281] on icon "button" at bounding box center [1303, 280] width 8 height 8
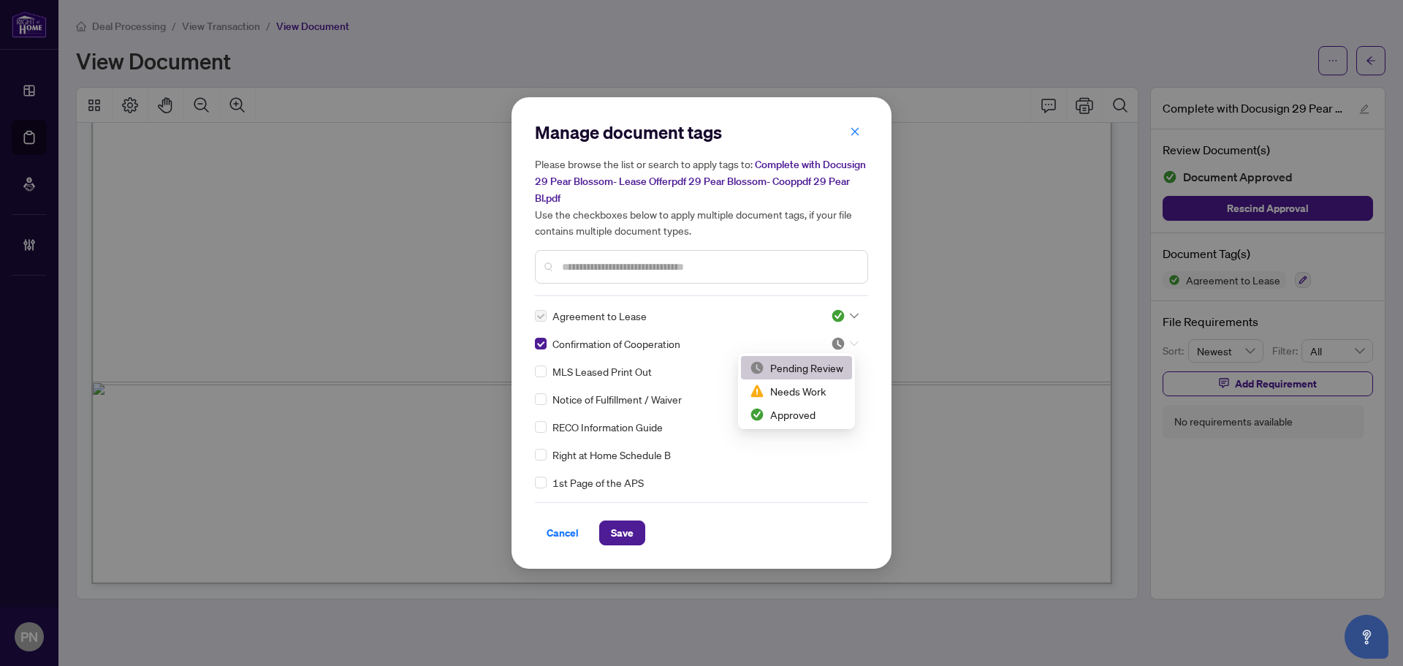
drag, startPoint x: 839, startPoint y: 342, endPoint x: 814, endPoint y: 378, distance: 43.6
click at [839, 341] on img at bounding box center [838, 343] width 15 height 15
click at [789, 412] on div "Approved" at bounding box center [797, 414] width 94 height 16
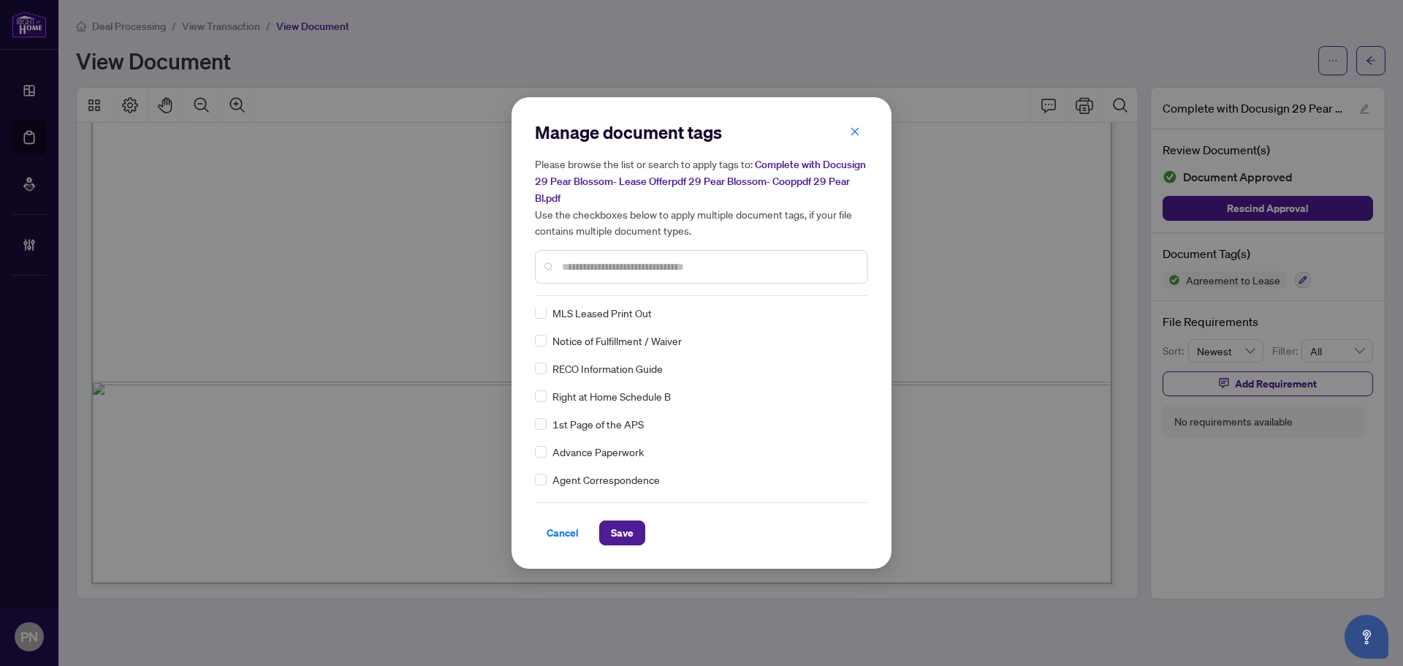
scroll to position [0, 0]
click at [552, 451] on span "Right at Home Schedule B" at bounding box center [611, 455] width 118 height 16
click at [831, 369] on img at bounding box center [838, 371] width 15 height 15
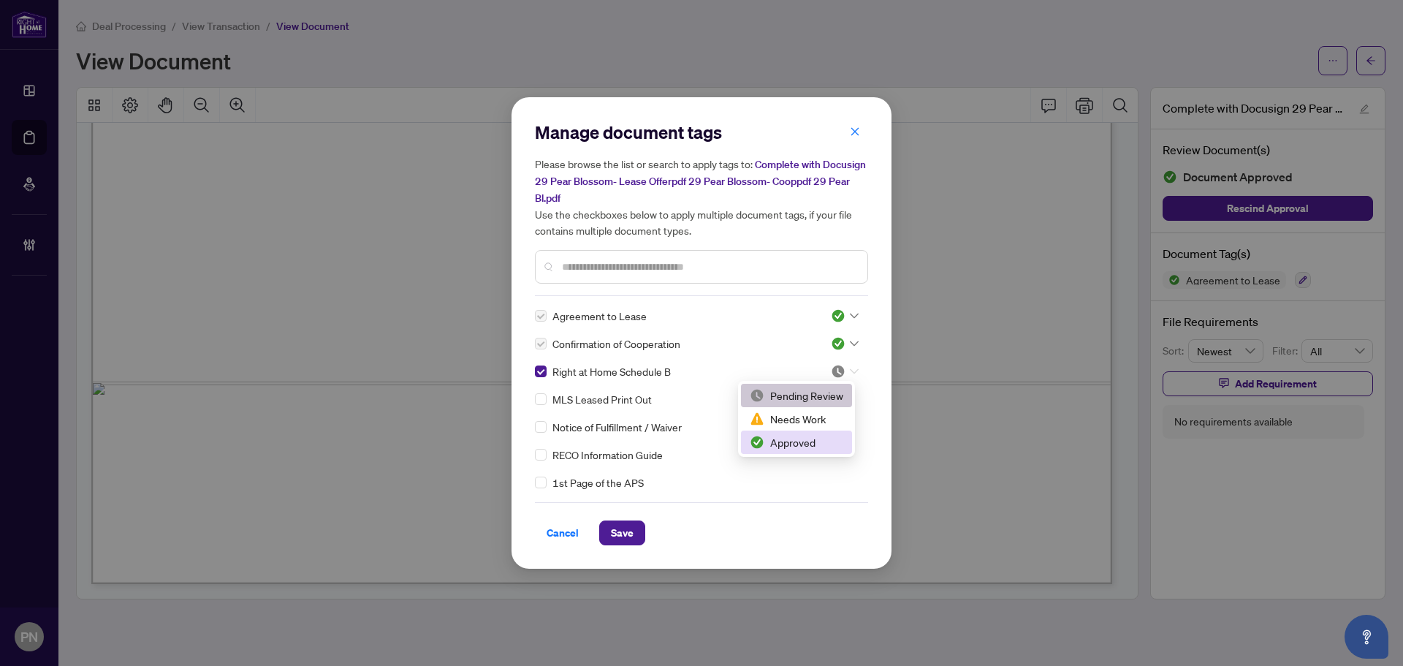
click at [769, 444] on div "Approved" at bounding box center [797, 442] width 94 height 16
click at [618, 531] on span "Save" at bounding box center [622, 532] width 23 height 23
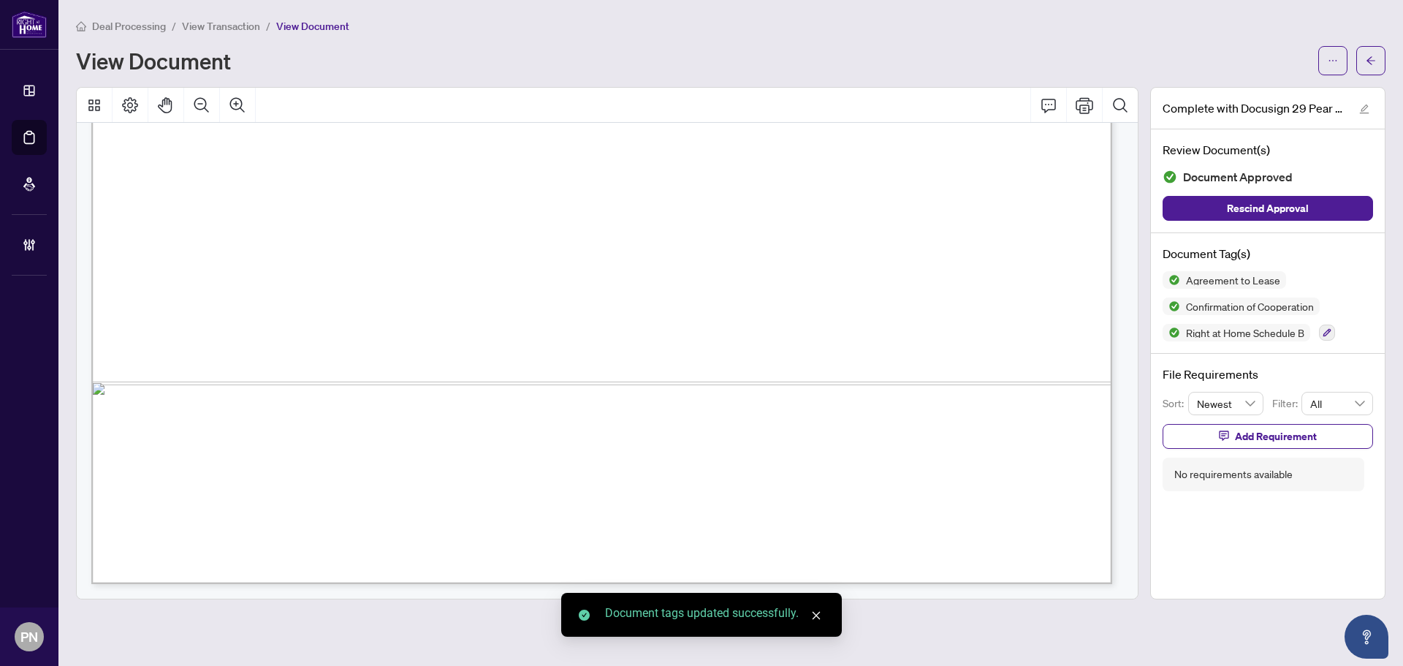
click at [229, 23] on span "View Transaction" at bounding box center [221, 26] width 78 height 13
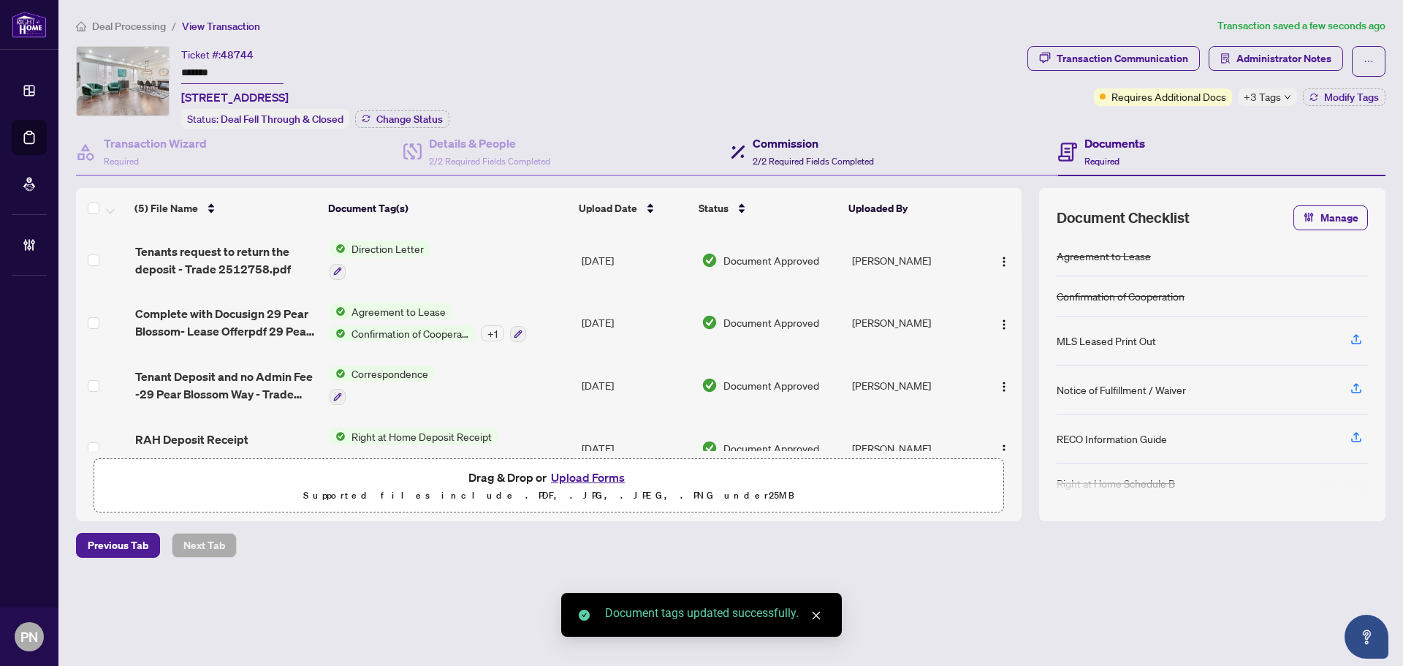
click at [770, 149] on h4 "Commission" at bounding box center [813, 143] width 121 height 18
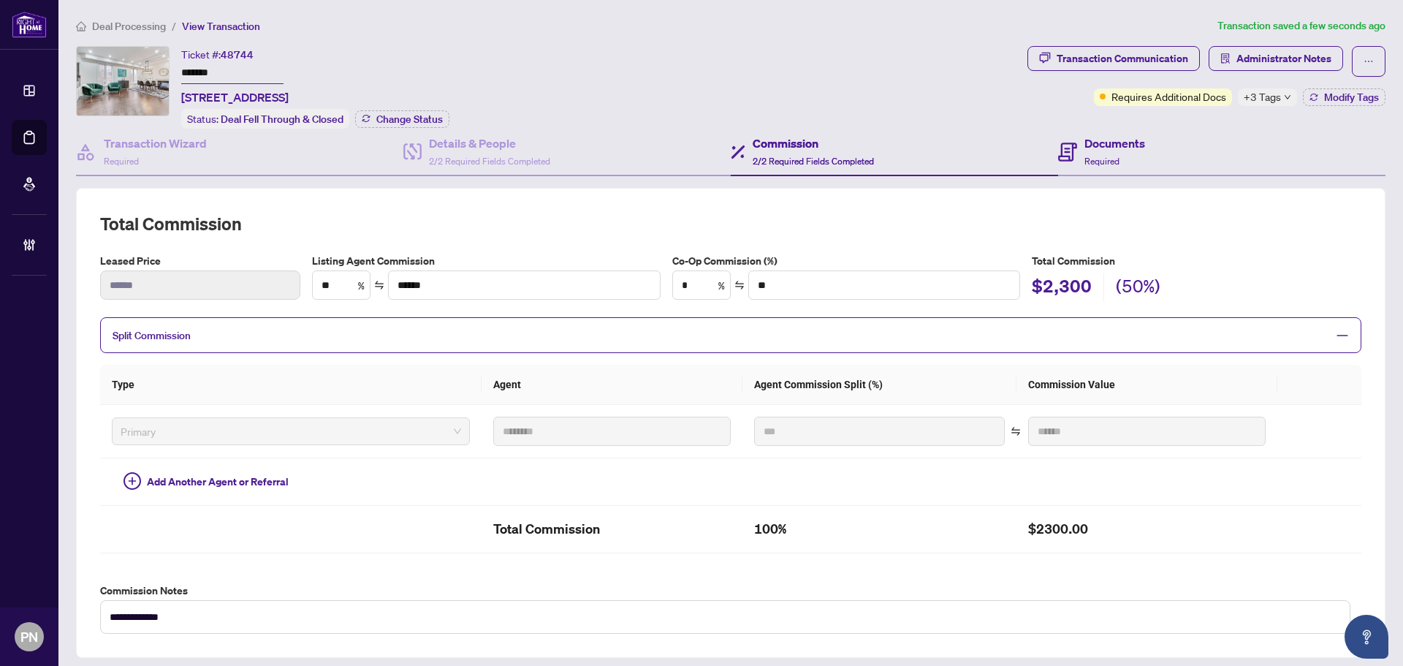
click at [1145, 154] on div "Documents Required" at bounding box center [1221, 153] width 327 height 48
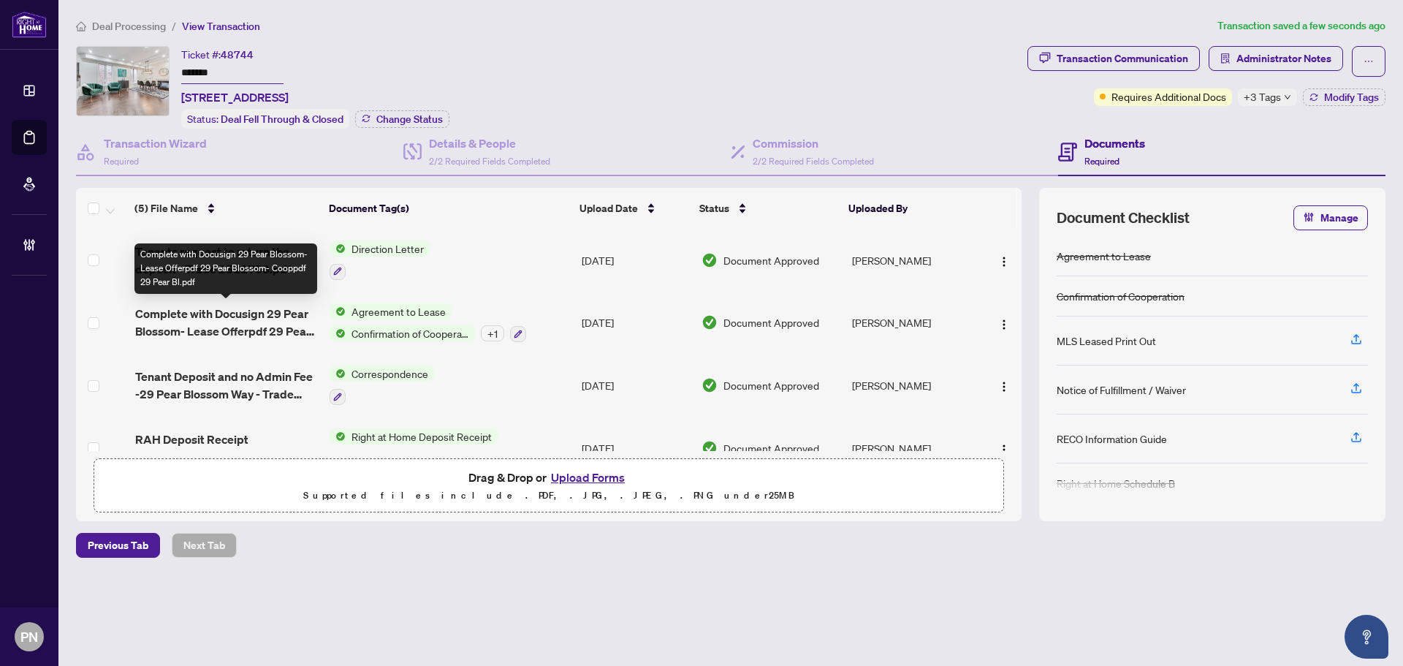
click at [276, 319] on span "Complete with Docusign 29 Pear Blossom- Lease Offerpdf 29 Pear Blossom- Cooppdf…" at bounding box center [226, 322] width 183 height 35
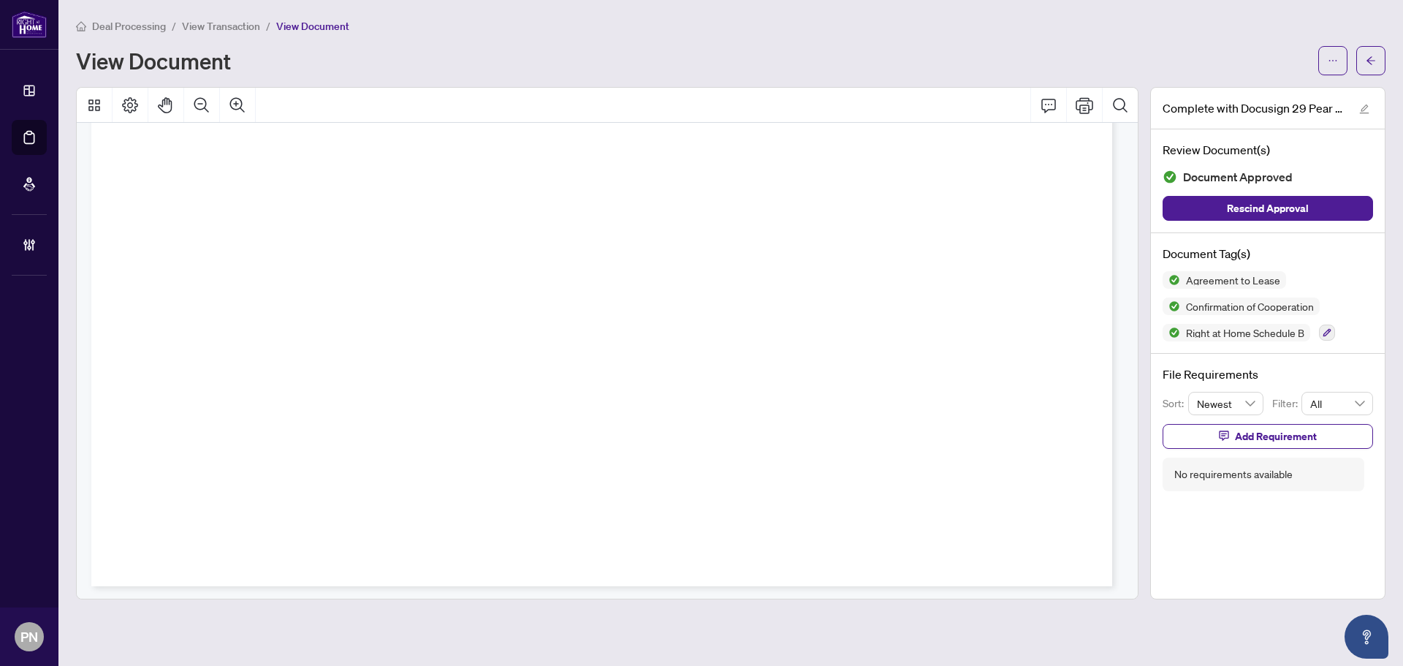
drag, startPoint x: 976, startPoint y: 402, endPoint x: 1028, endPoint y: 660, distance: 263.3
click at [200, 36] on div "Deal Processing / View Transaction / View Document View Document" at bounding box center [731, 47] width 1310 height 58
click at [213, 30] on span "View Transaction" at bounding box center [221, 26] width 78 height 13
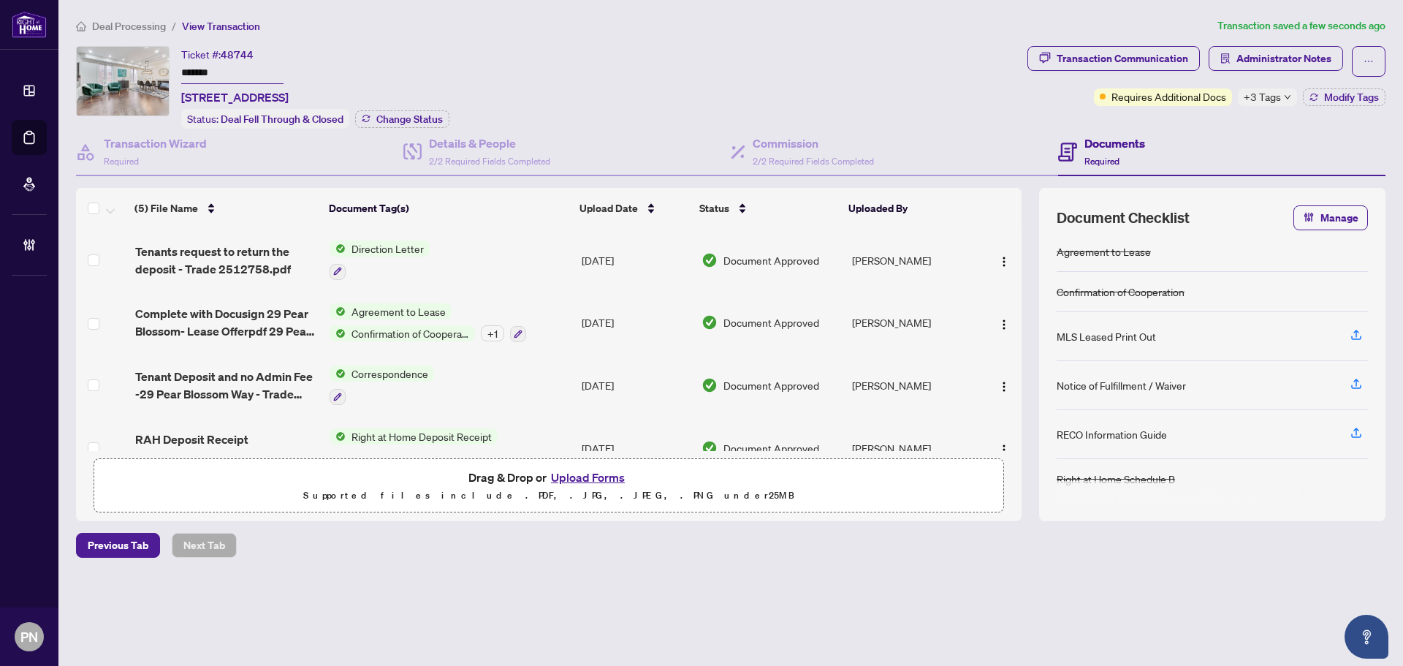
scroll to position [5, 0]
click at [1313, 217] on icon "button" at bounding box center [1311, 217] width 3 height 9
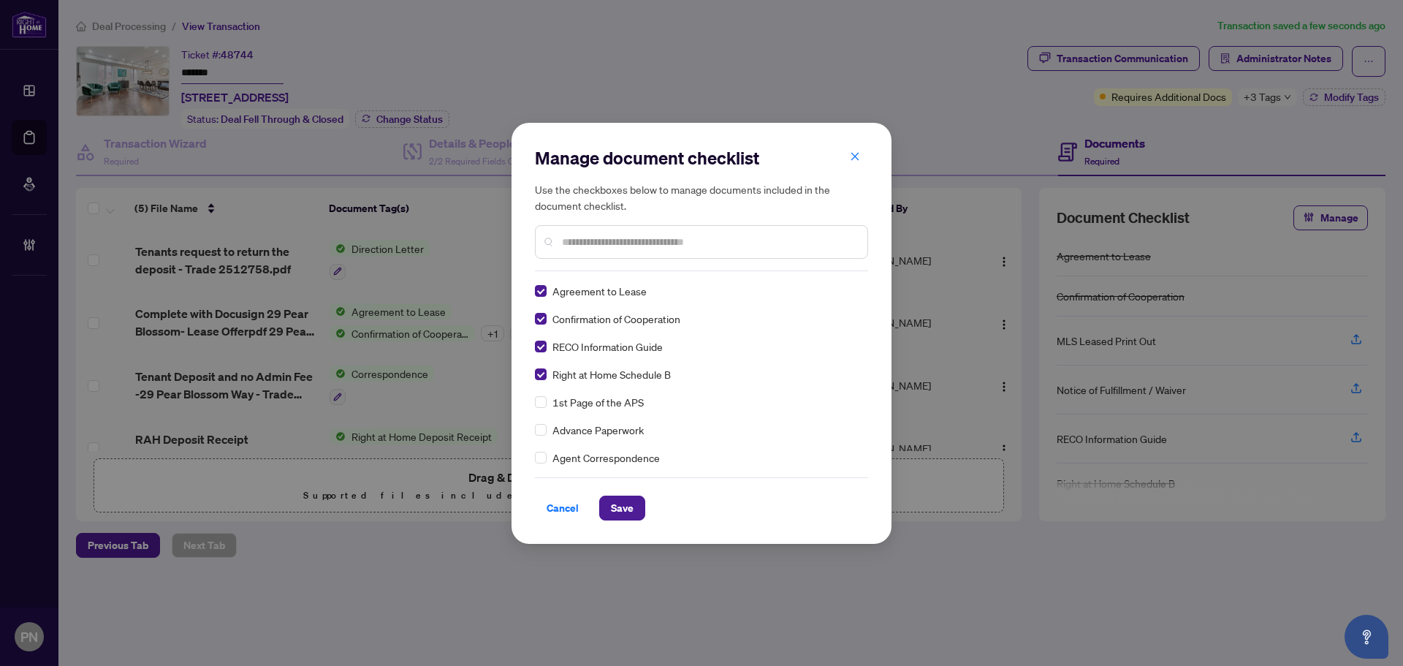
scroll to position [0, 0]
click at [624, 516] on span "Save" at bounding box center [622, 507] width 23 height 23
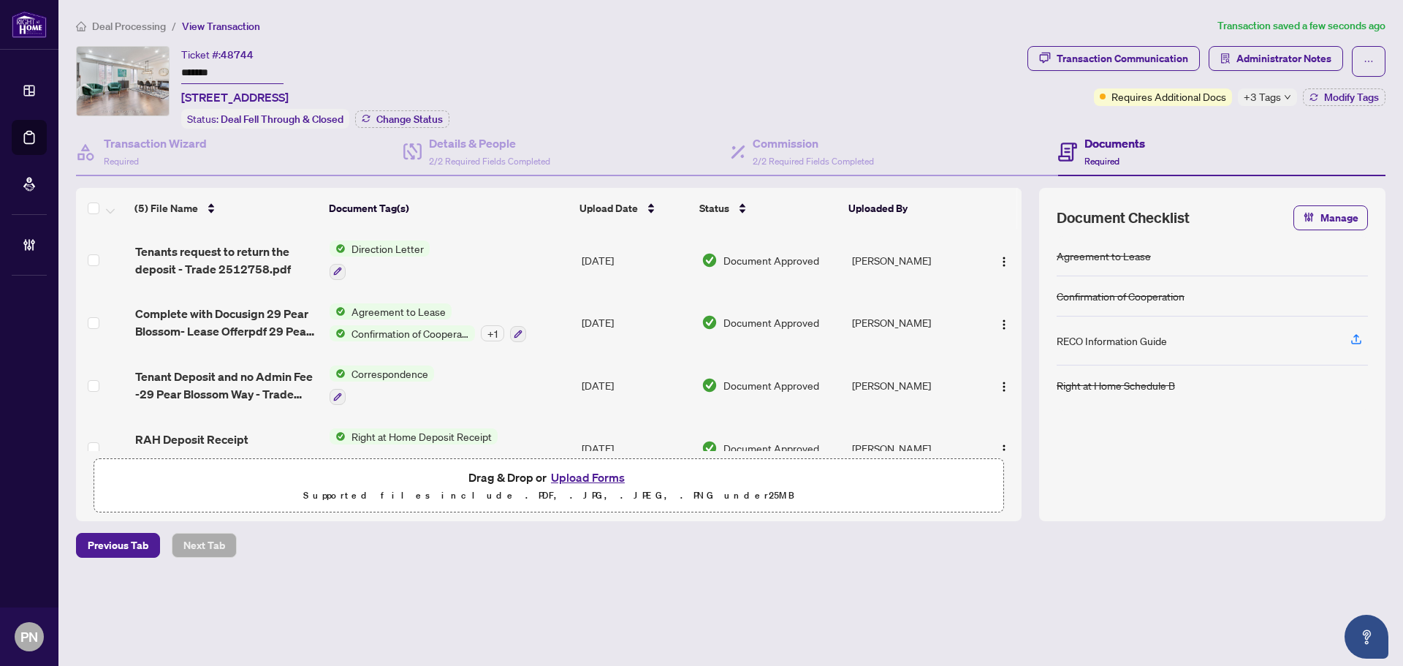
click at [1326, 208] on span "Manage" at bounding box center [1340, 217] width 38 height 23
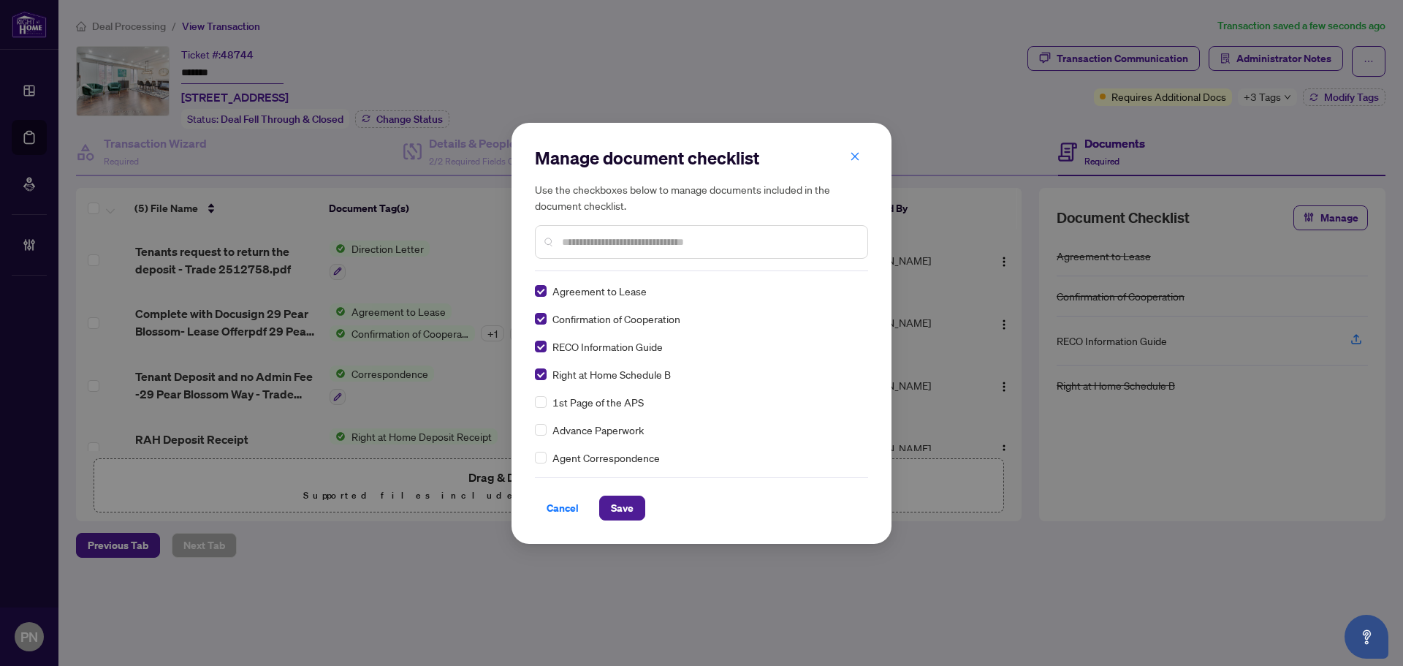
click at [542, 352] on label at bounding box center [541, 346] width 12 height 16
click at [625, 506] on span "Save" at bounding box center [622, 507] width 23 height 23
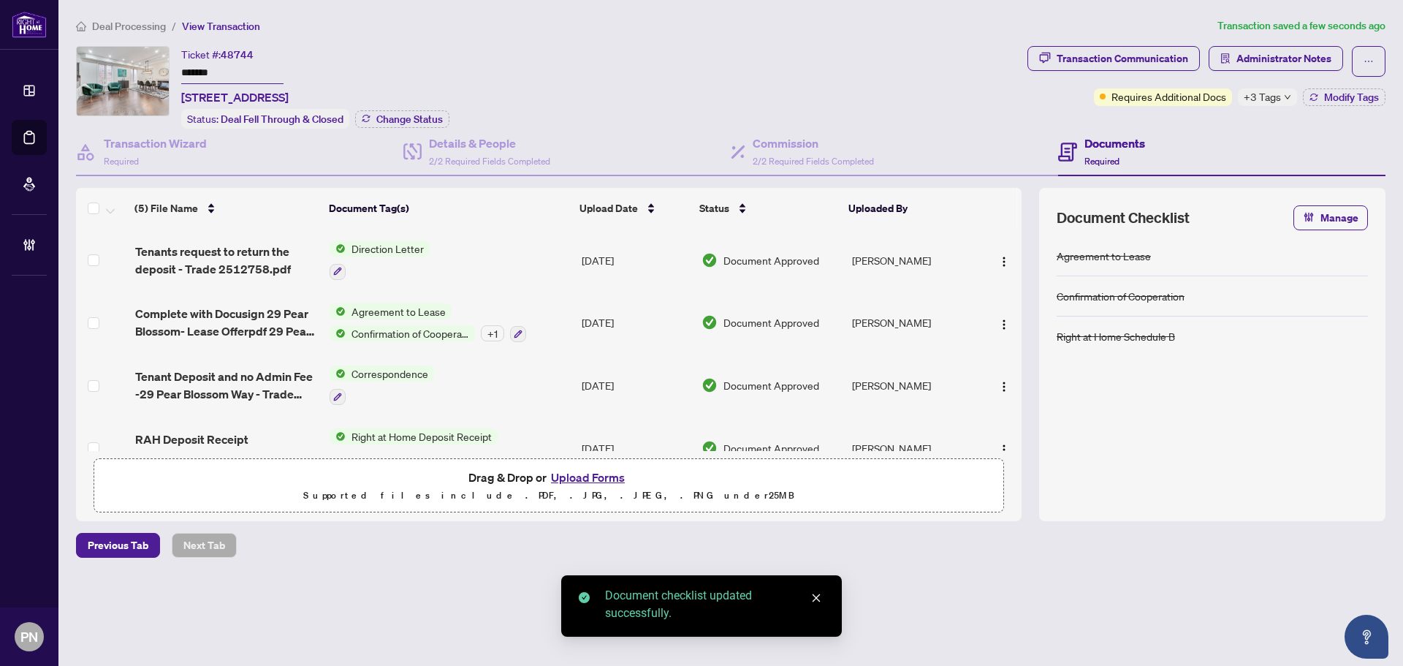
click at [223, 265] on span "Tenants request to return the deposit - Trade 2512758.pdf" at bounding box center [226, 260] width 183 height 35
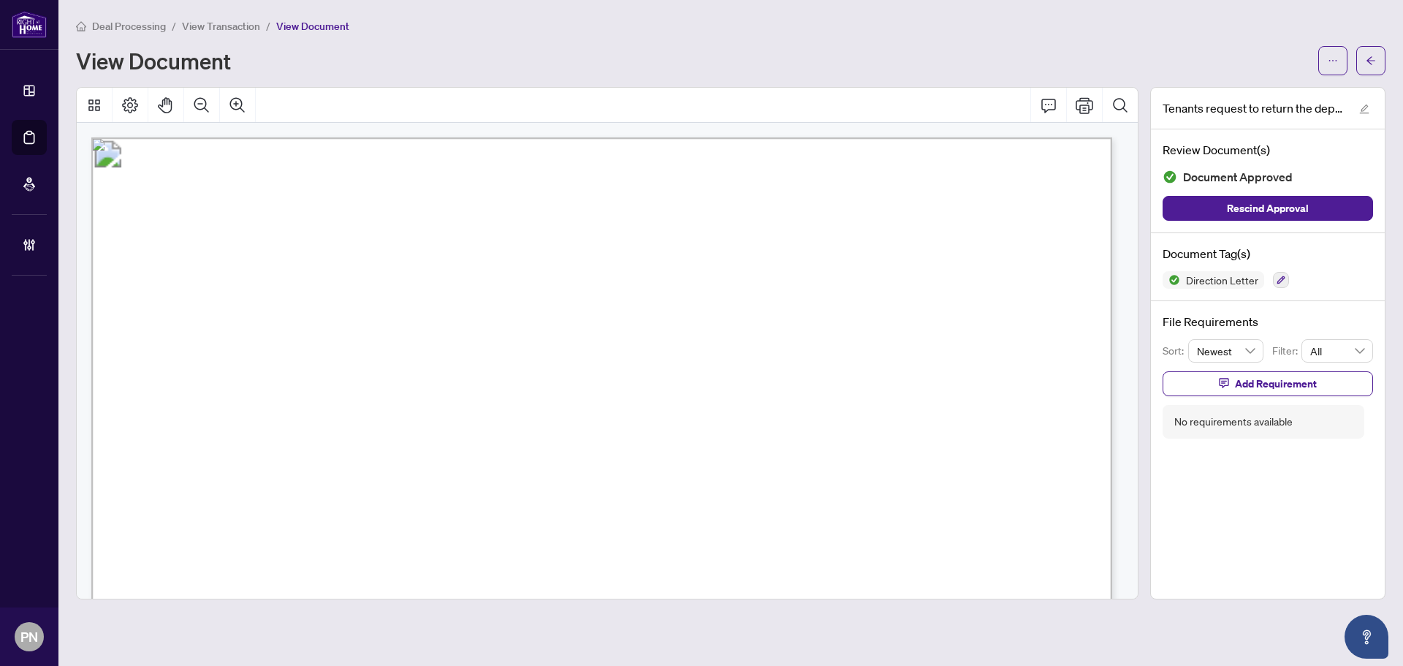
click at [186, 8] on main "Deal Processing / View Transaction / View Document View Document Tenants reques…" at bounding box center [730, 333] width 1345 height 666
click at [234, 32] on li "View Transaction" at bounding box center [221, 26] width 78 height 17
click at [240, 27] on span "View Transaction" at bounding box center [221, 26] width 78 height 13
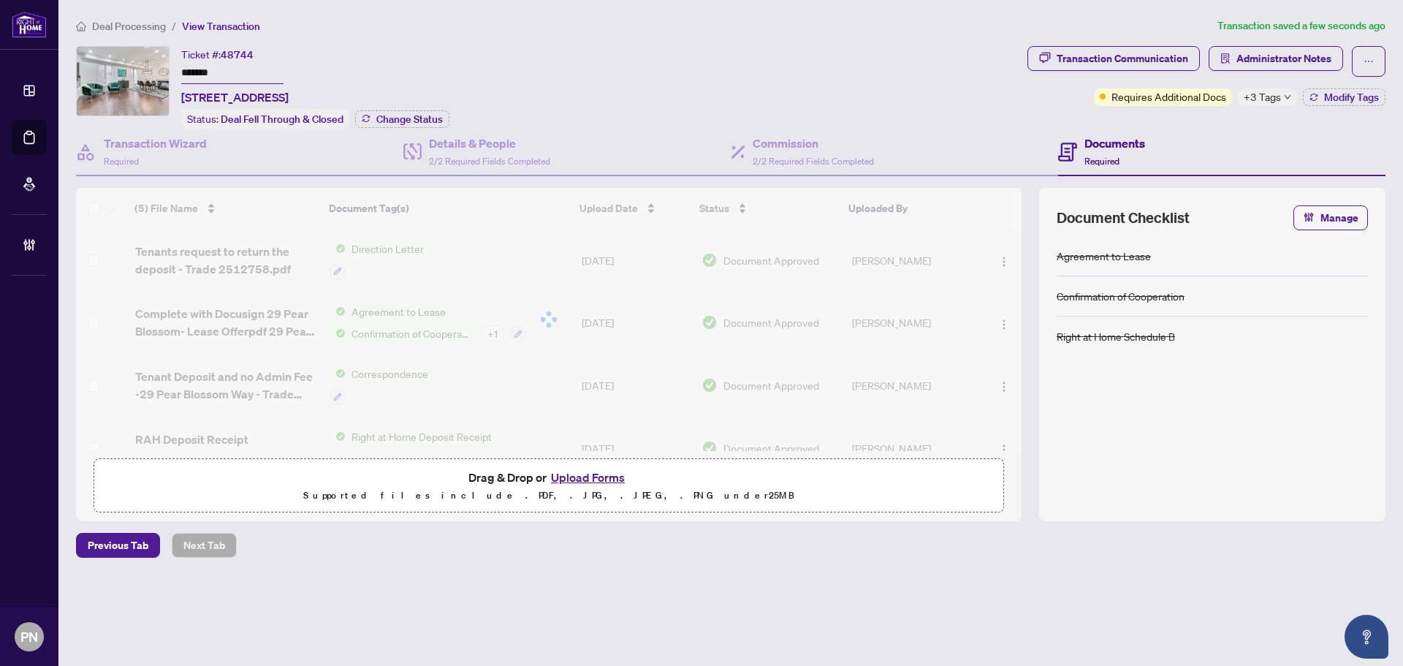
click at [1250, 75] on span "Administrator Notes" at bounding box center [1276, 61] width 134 height 31
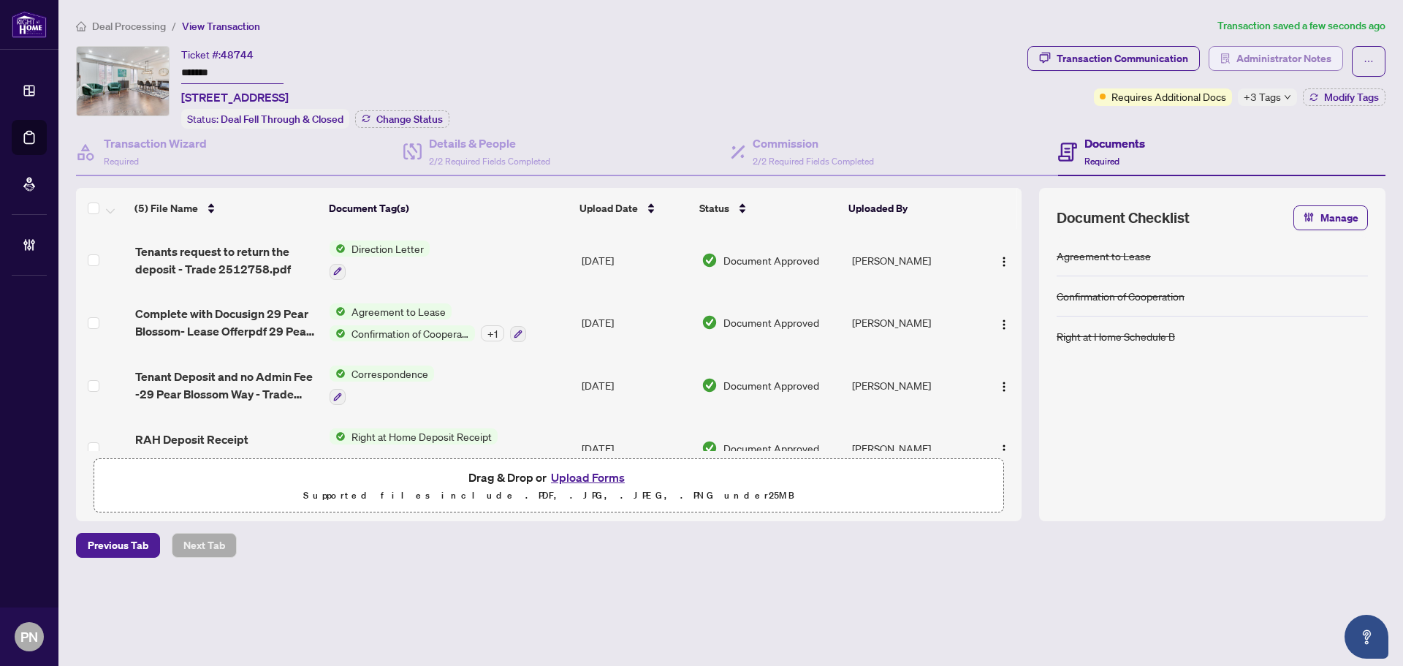
click at [1288, 67] on span "Administrator Notes" at bounding box center [1284, 58] width 95 height 23
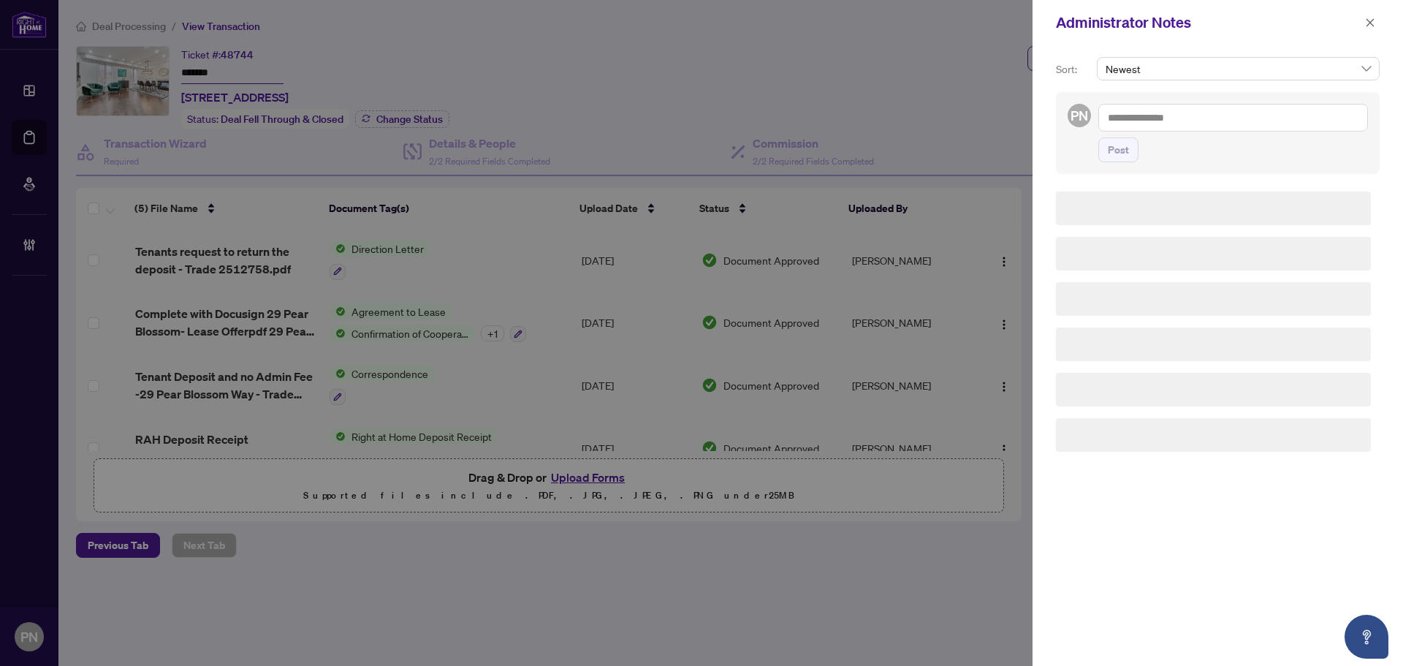
click at [1269, 123] on textarea at bounding box center [1233, 118] width 270 height 28
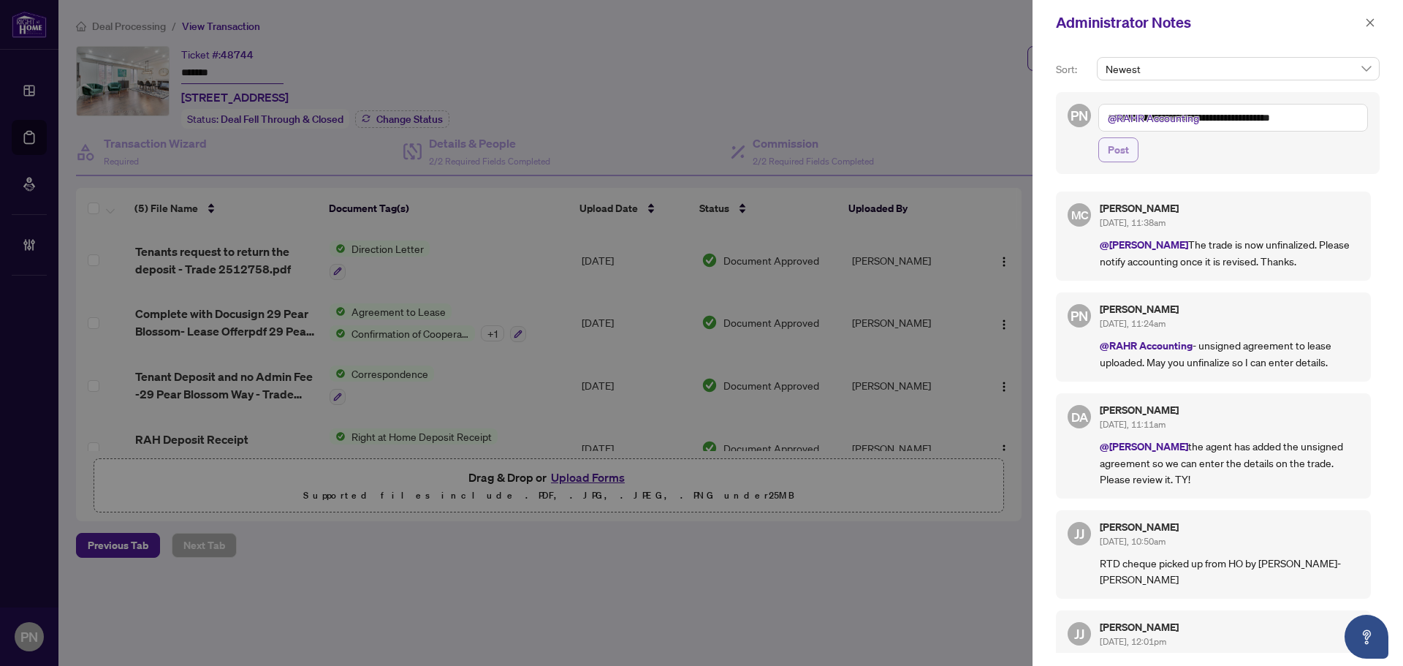
type textarea "**********"
click at [1104, 144] on button "Post" at bounding box center [1118, 149] width 40 height 25
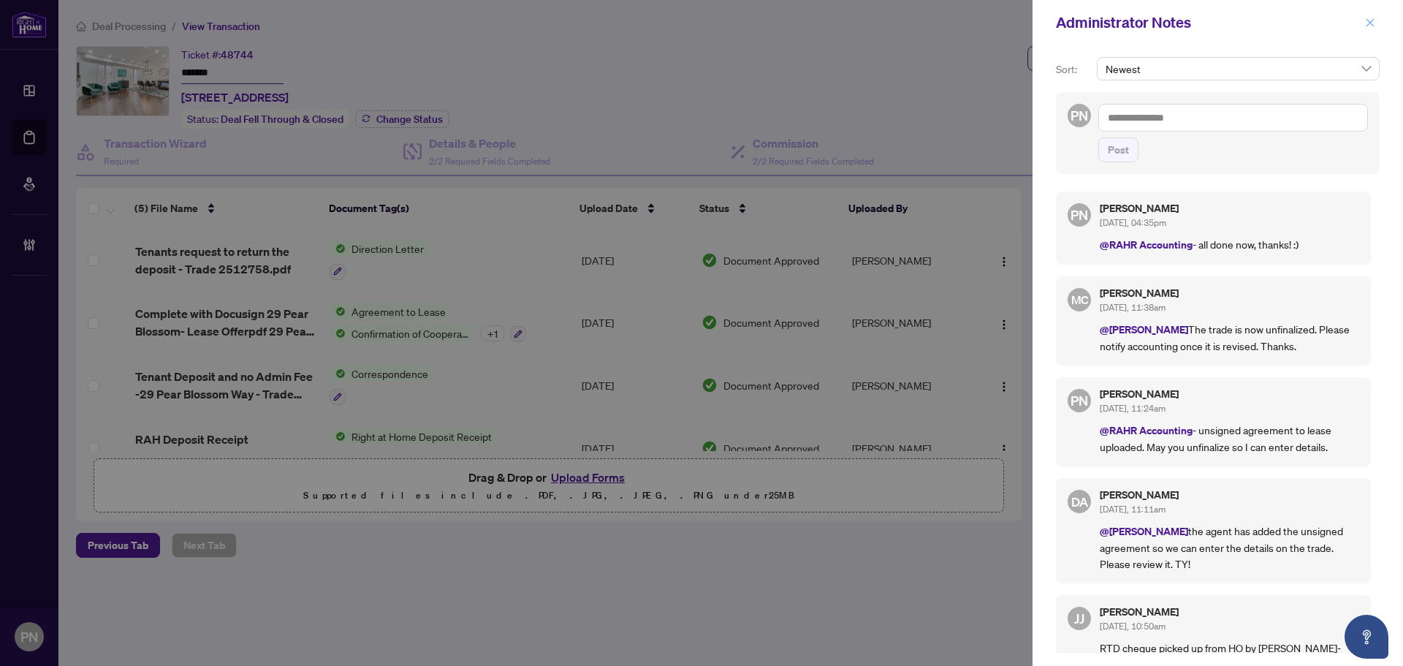
click at [1372, 18] on icon "close" at bounding box center [1370, 23] width 10 height 10
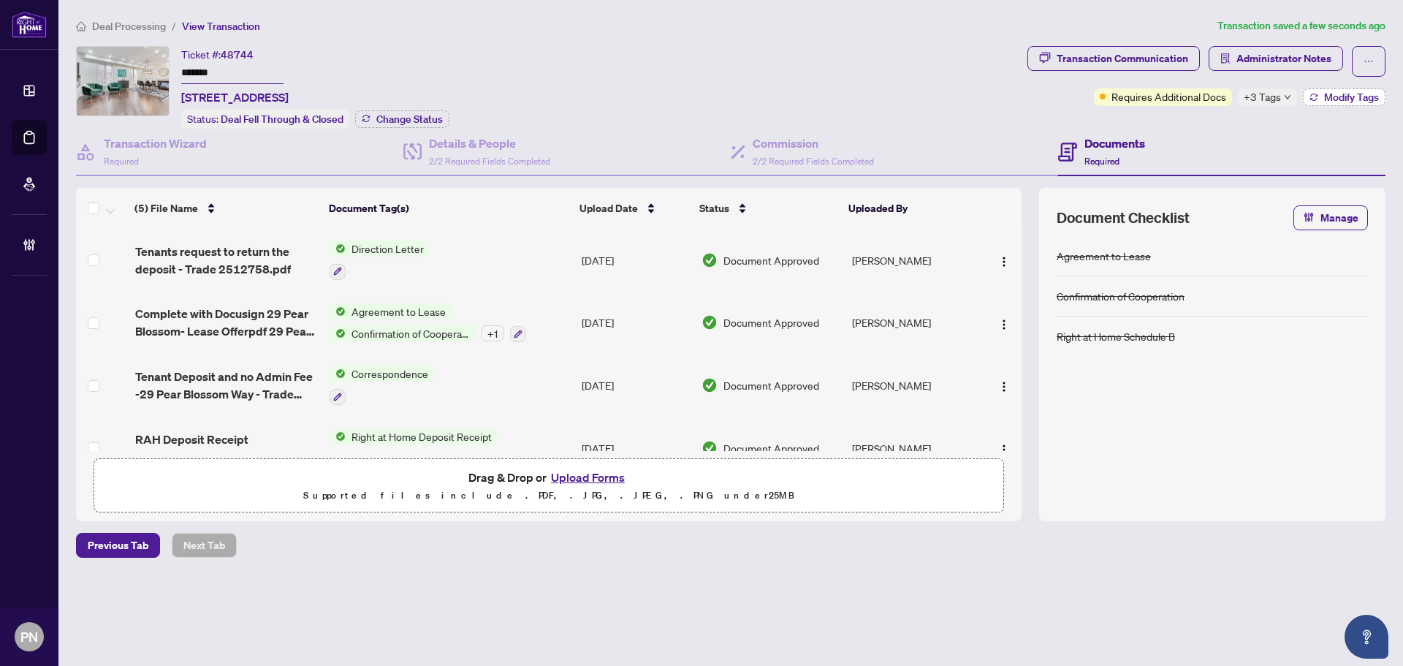
click at [1332, 93] on span "Modify Tags" at bounding box center [1351, 97] width 55 height 10
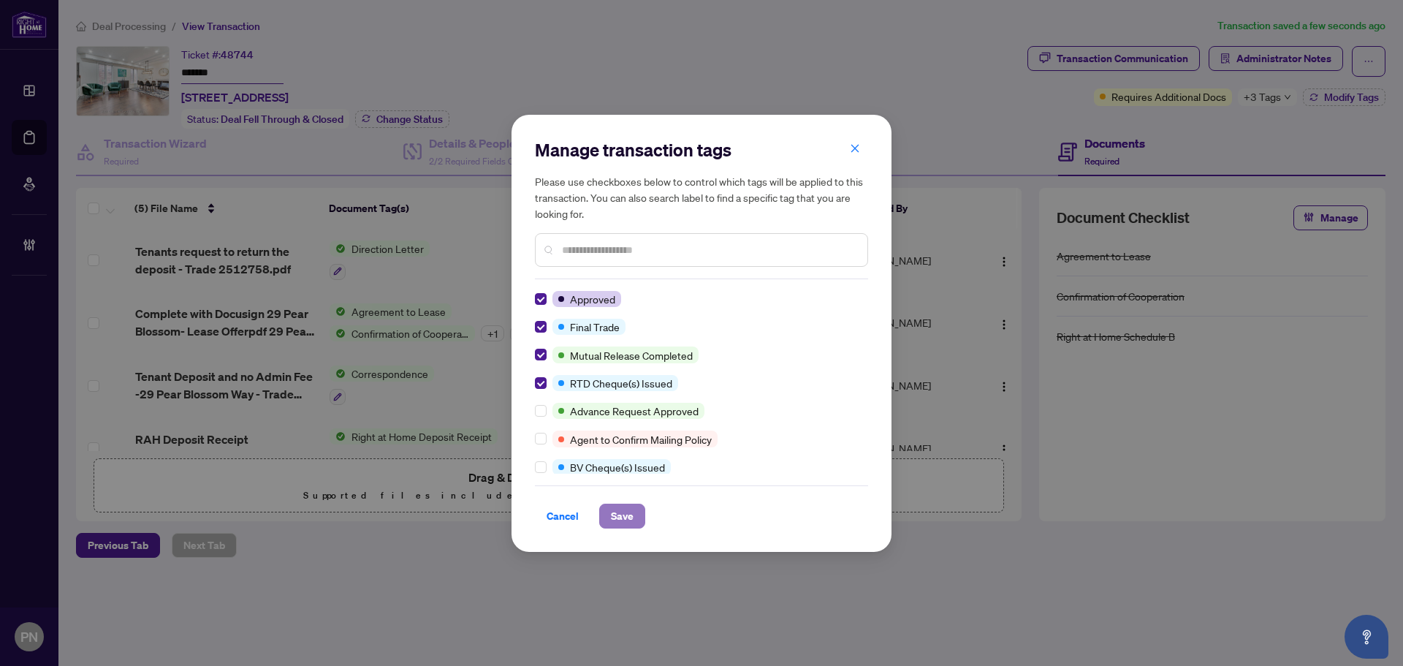
click at [626, 524] on span "Save" at bounding box center [622, 515] width 23 height 23
